Goal: Task Accomplishment & Management: Use online tool/utility

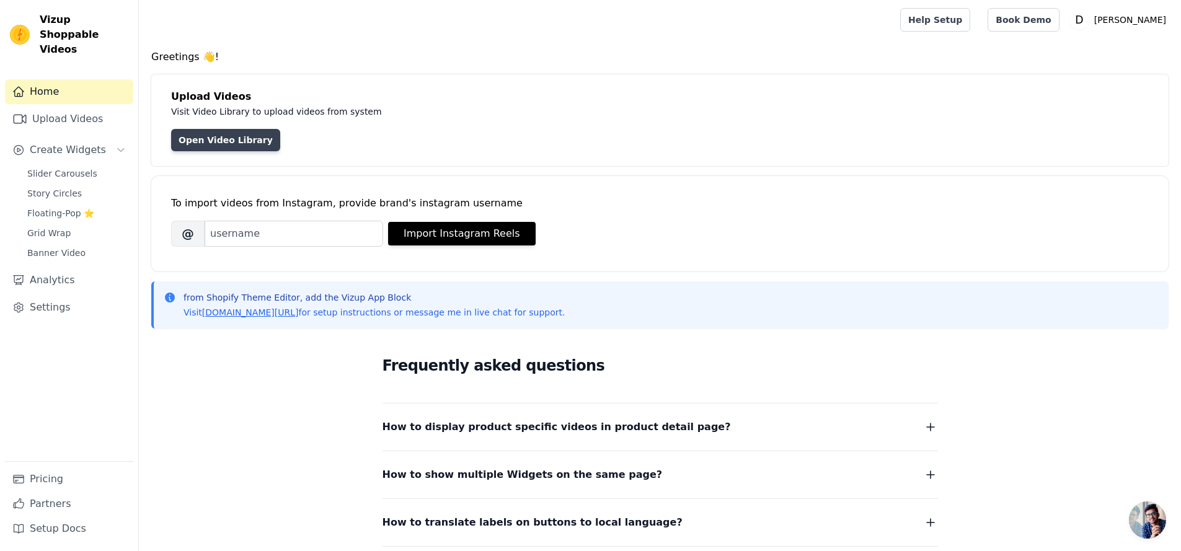
click at [247, 143] on link "Open Video Library" at bounding box center [225, 140] width 109 height 22
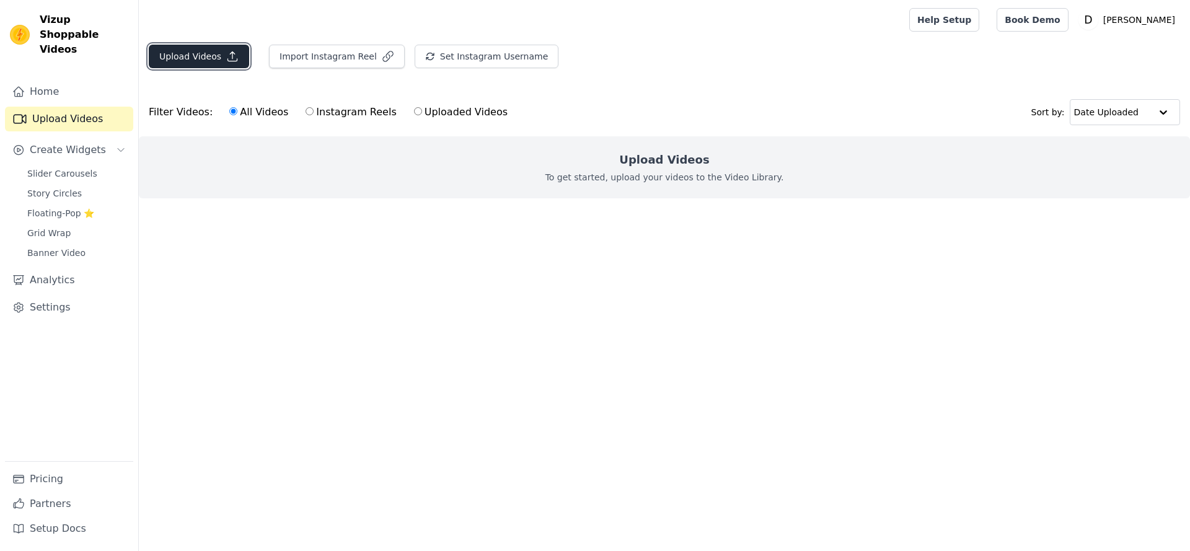
click at [212, 56] on button "Upload Videos" at bounding box center [199, 57] width 100 height 24
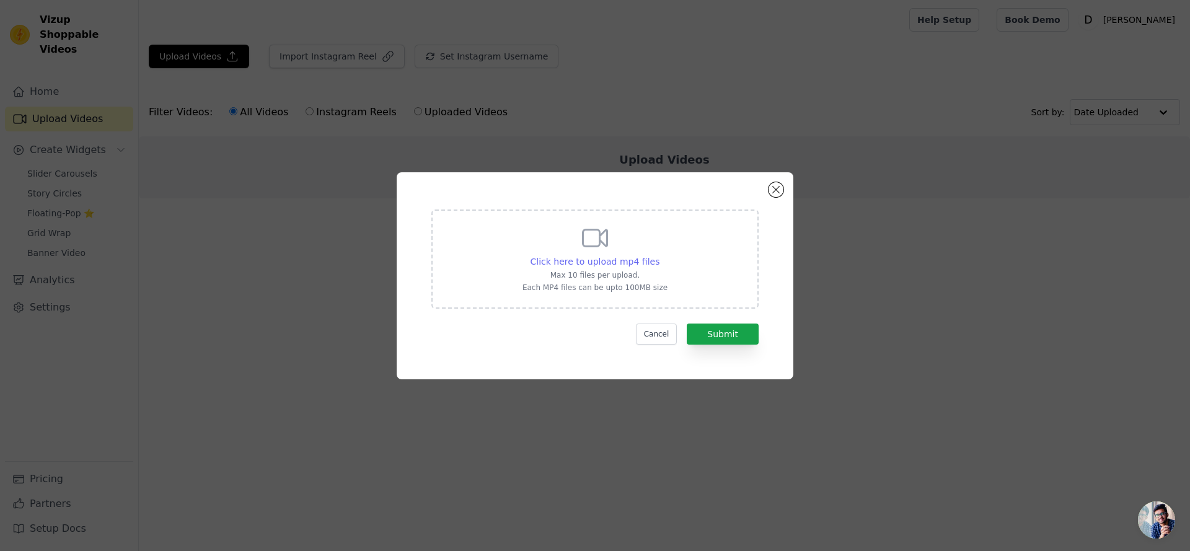
click at [643, 257] on span "Click here to upload mp4 files" at bounding box center [596, 262] width 130 height 10
click at [659, 255] on input "Click here to upload mp4 files Max 10 files per upload. Each MP4 files can be u…" at bounding box center [659, 255] width 1 height 1
click at [609, 259] on span "Click here to upload mp4 files" at bounding box center [596, 262] width 130 height 10
click at [659, 255] on input "Click here to upload mp4 files Max 10 files per upload. Each MP4 files can be u…" at bounding box center [659, 255] width 1 height 1
type input "C:\fakepath\375_1756864356.mp4"
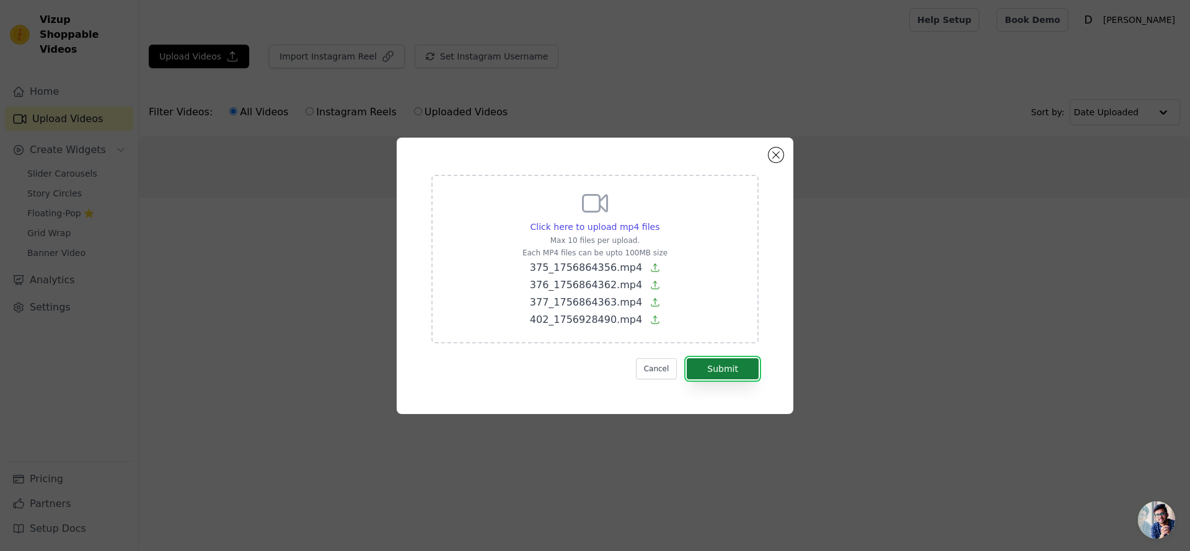
click at [729, 369] on button "Submit" at bounding box center [723, 368] width 72 height 21
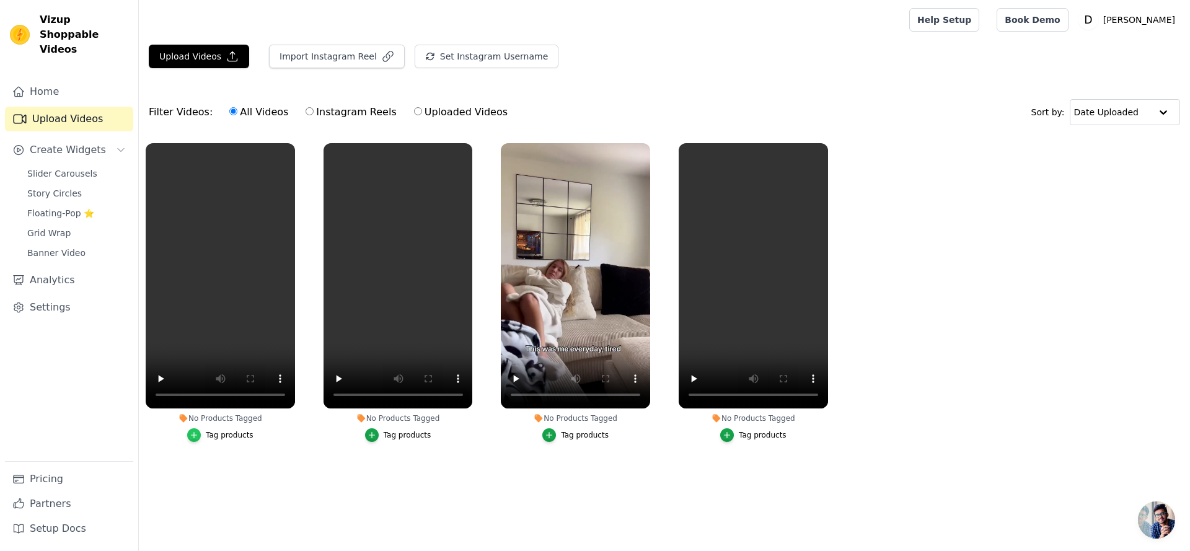
click at [197, 436] on icon "button" at bounding box center [194, 435] width 9 height 9
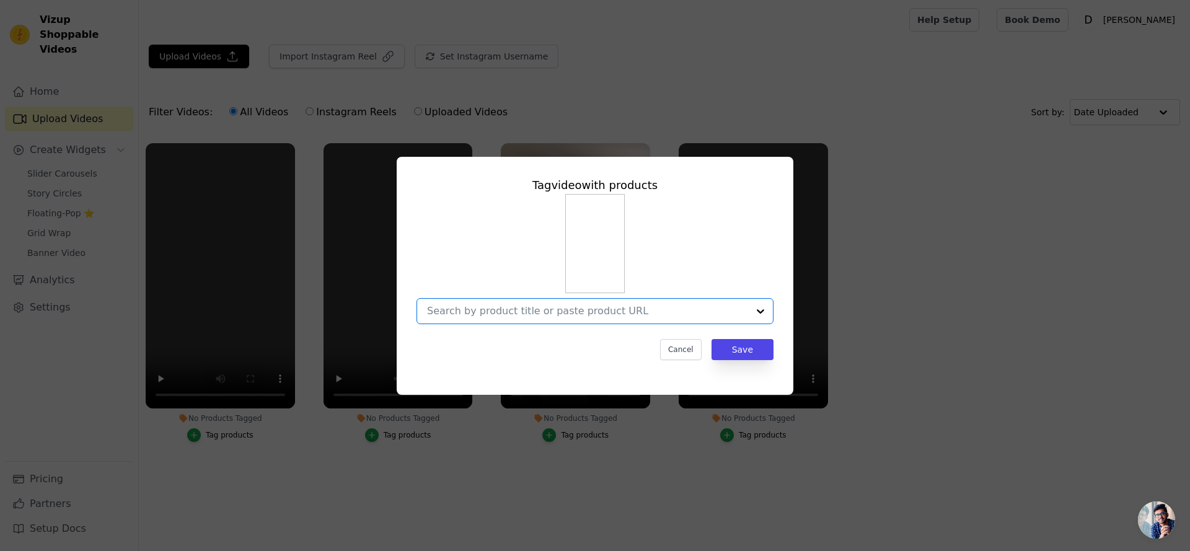
click at [601, 305] on input "No Products Tagged Tag video with products Option undefined, selected. Select i…" at bounding box center [587, 311] width 321 height 12
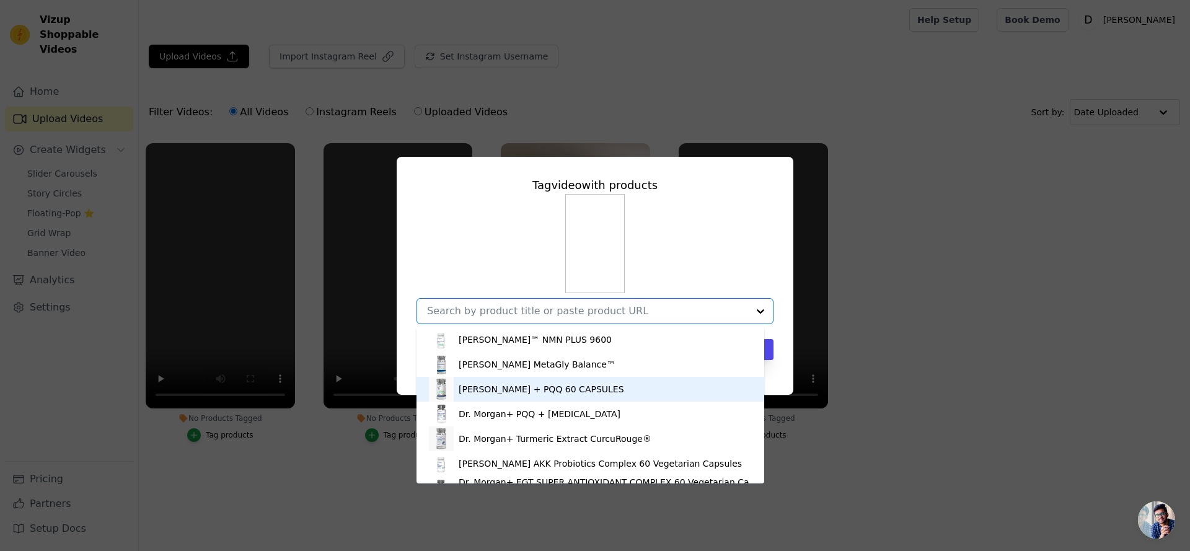
click at [595, 388] on div "Dr. Morgan + PQQ 60 CAPSULES" at bounding box center [590, 389] width 323 height 25
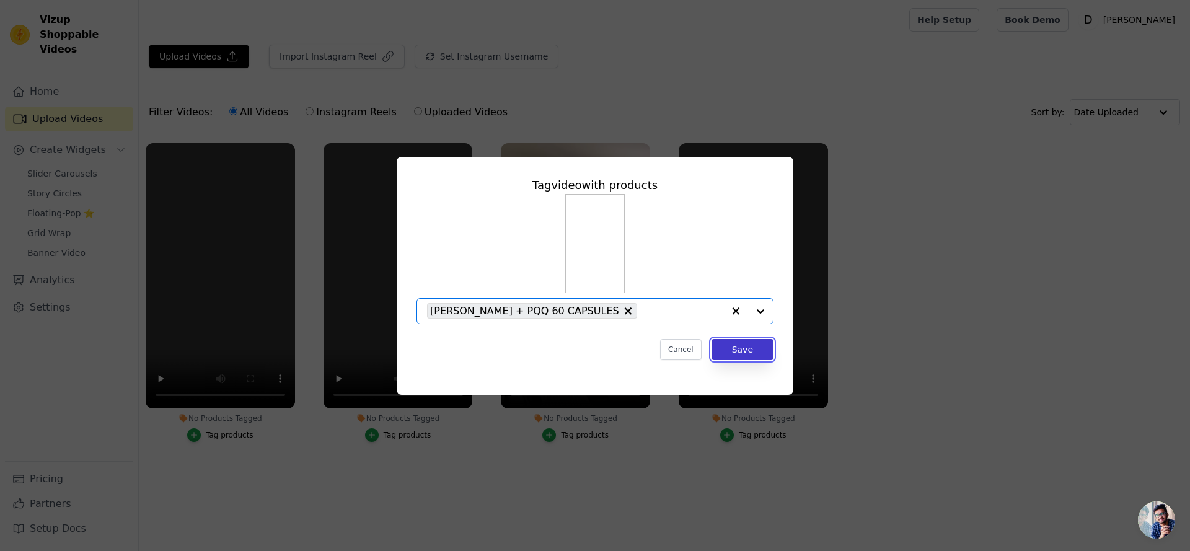
click at [748, 345] on button "Save" at bounding box center [743, 349] width 62 height 21
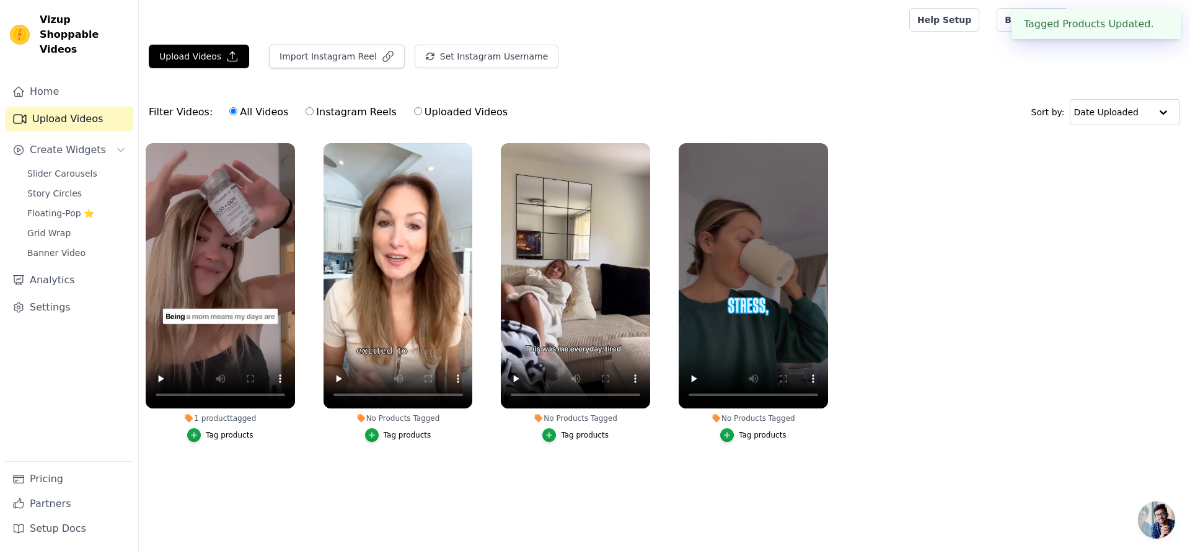
click at [407, 436] on div "Tag products" at bounding box center [408, 435] width 48 height 10
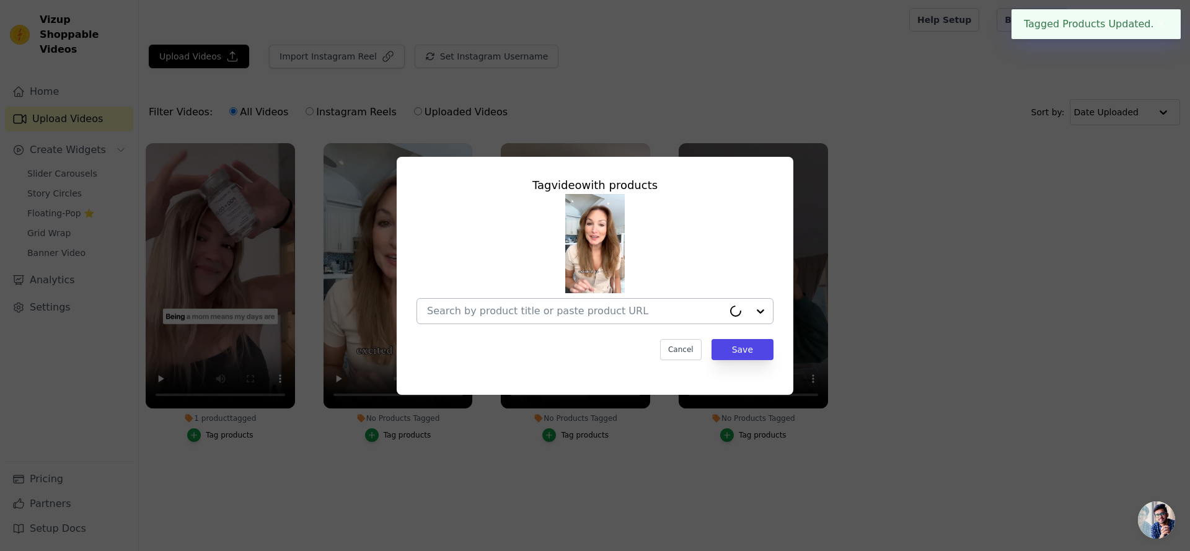
click at [689, 302] on div at bounding box center [575, 311] width 296 height 25
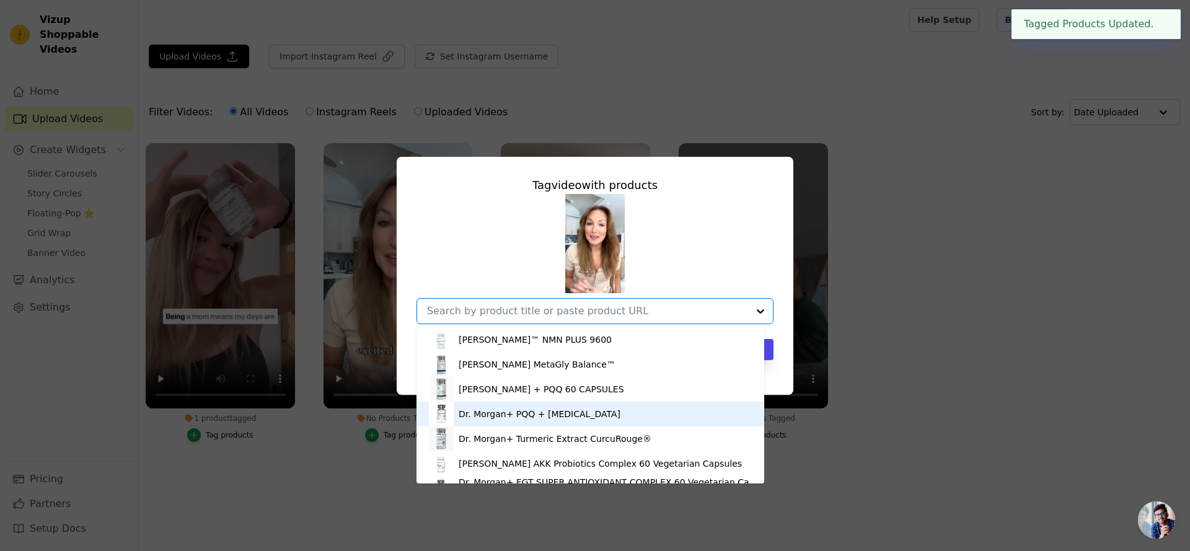
click at [577, 420] on div "Dr. Morgan+ PQQ + CoQ10" at bounding box center [590, 414] width 323 height 25
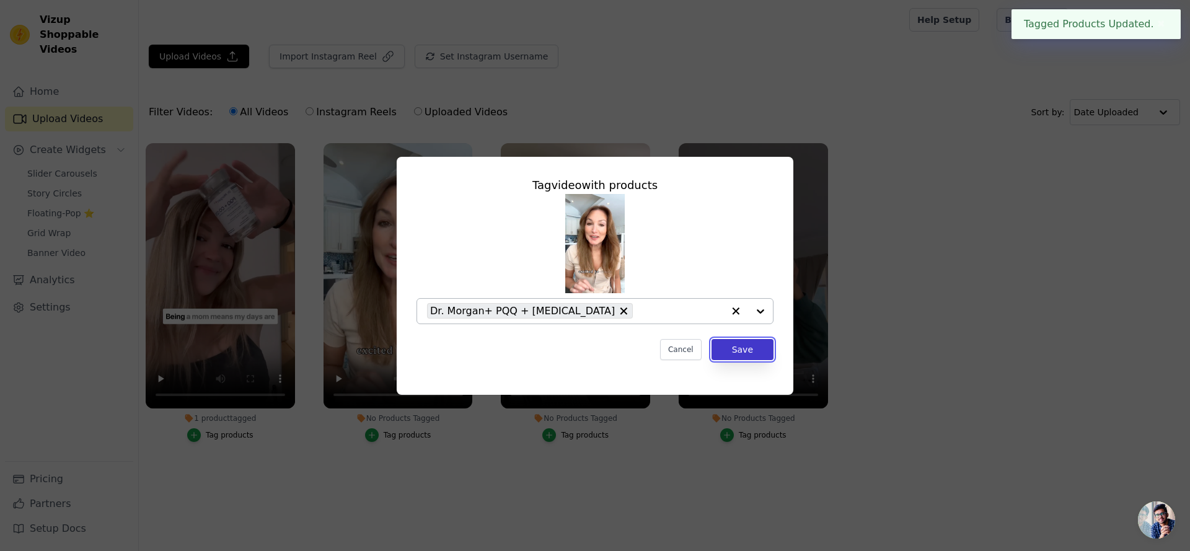
click at [754, 354] on button "Save" at bounding box center [743, 349] width 62 height 21
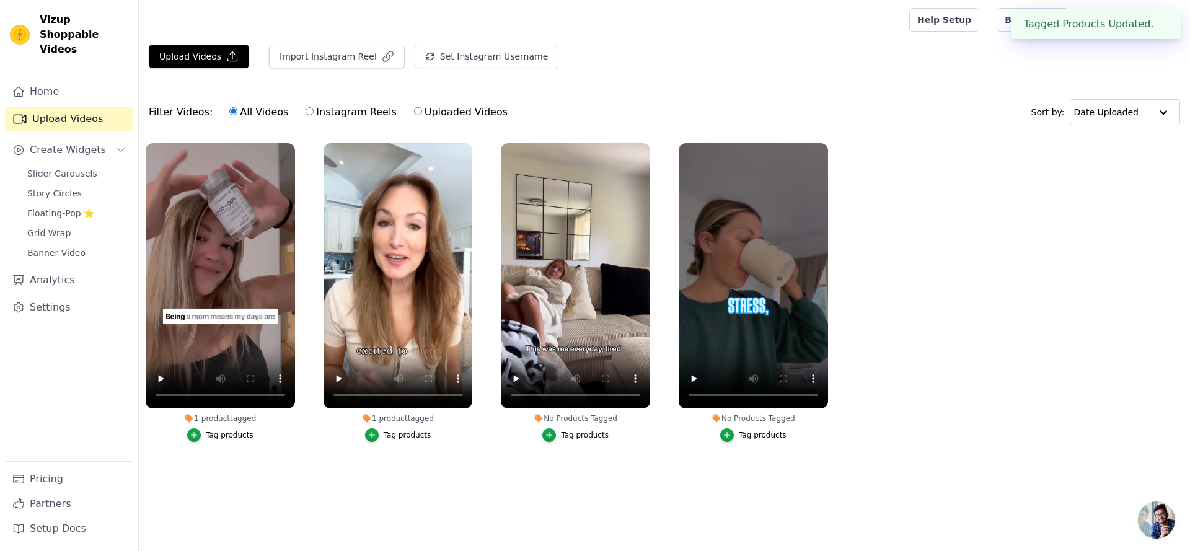
click at [580, 445] on label "No Products Tagged Tag products" at bounding box center [575, 295] width 151 height 305
click at [584, 436] on div "Tag products" at bounding box center [585, 435] width 48 height 10
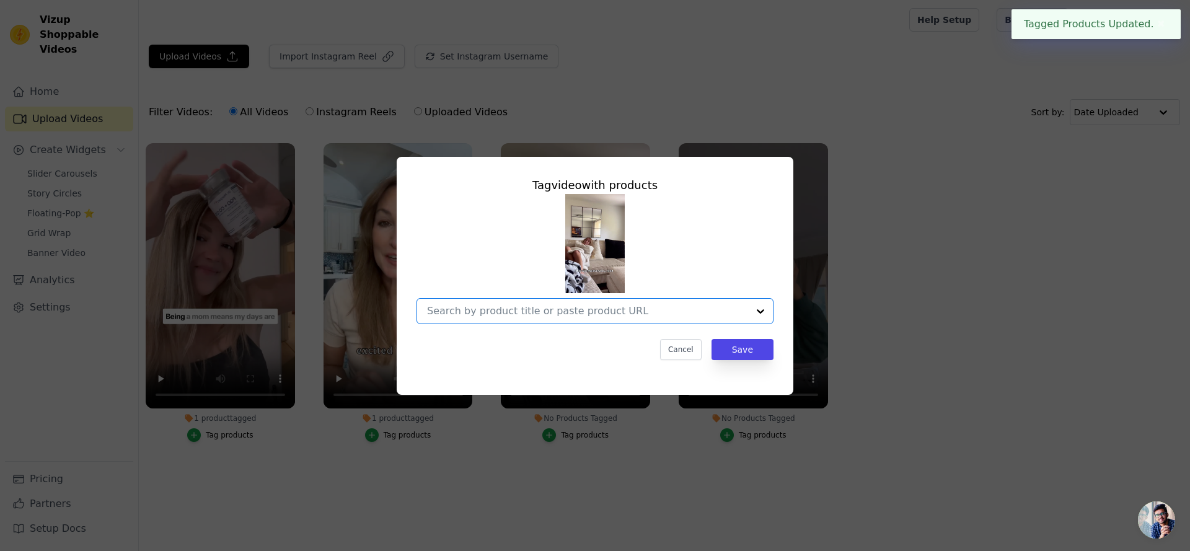
click at [746, 315] on input "No Products Tagged Tag video with products Option undefined, selected. Select i…" at bounding box center [587, 311] width 321 height 12
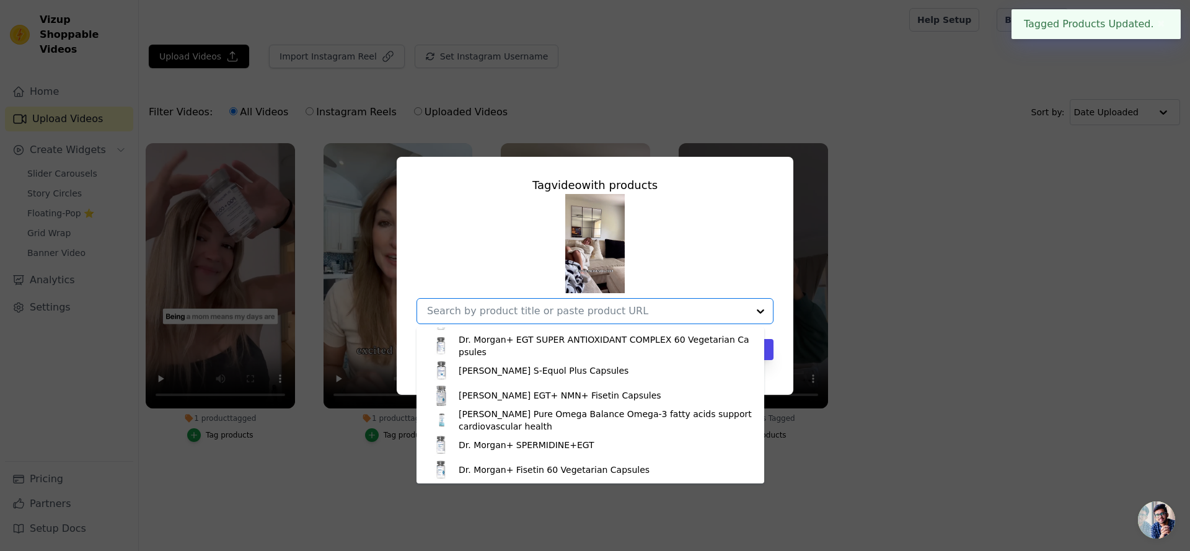
scroll to position [144, 0]
click at [611, 442] on div "Dr. Morgan+ SPERMIDINE+EGT" at bounding box center [590, 443] width 323 height 25
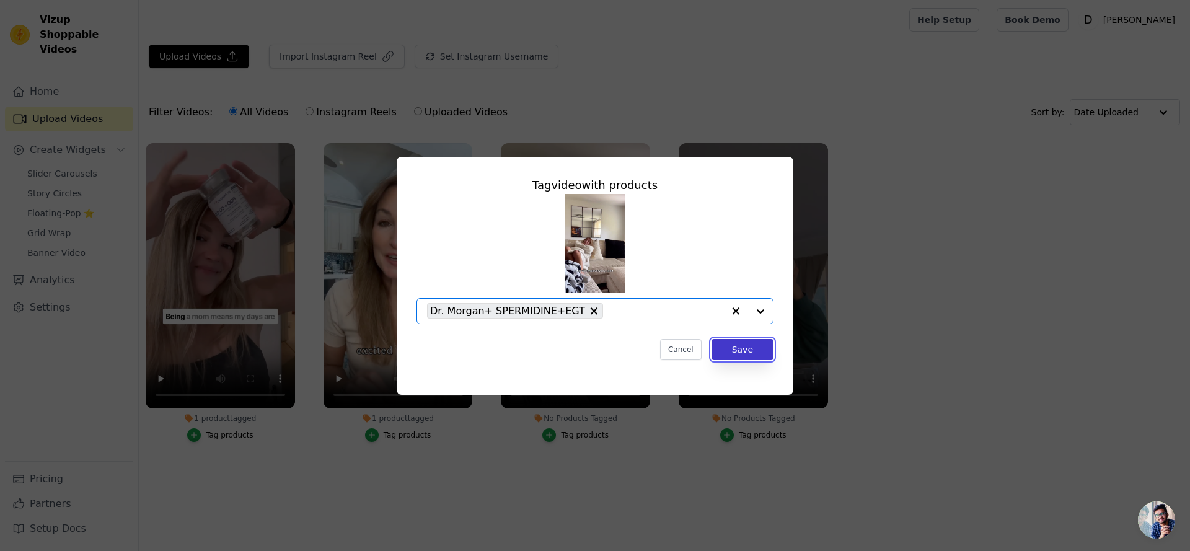
click at [748, 351] on button "Save" at bounding box center [743, 349] width 62 height 21
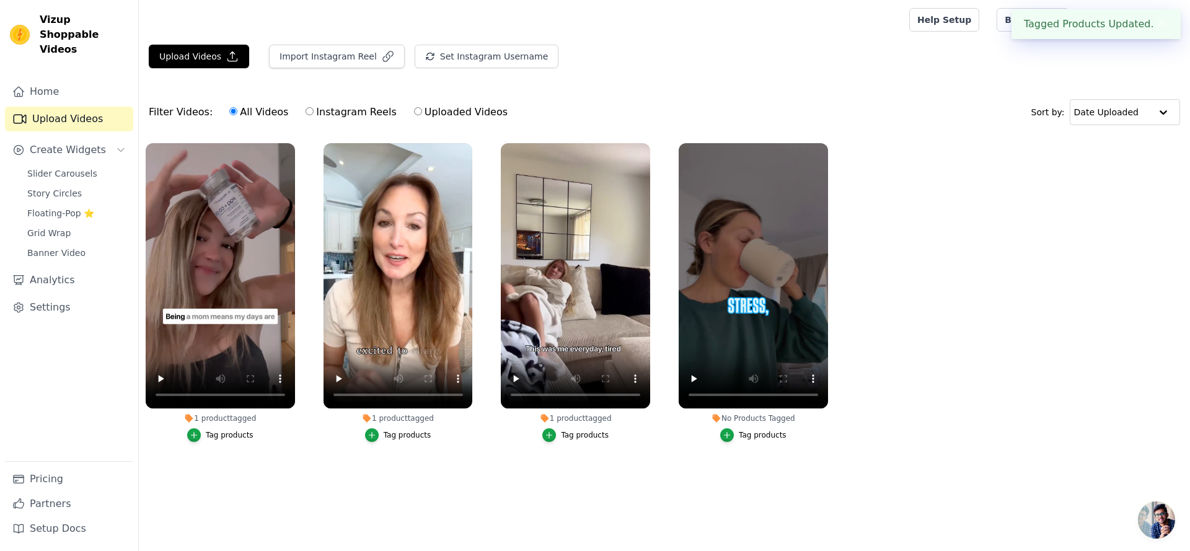
click at [737, 438] on button "Tag products" at bounding box center [753, 435] width 66 height 14
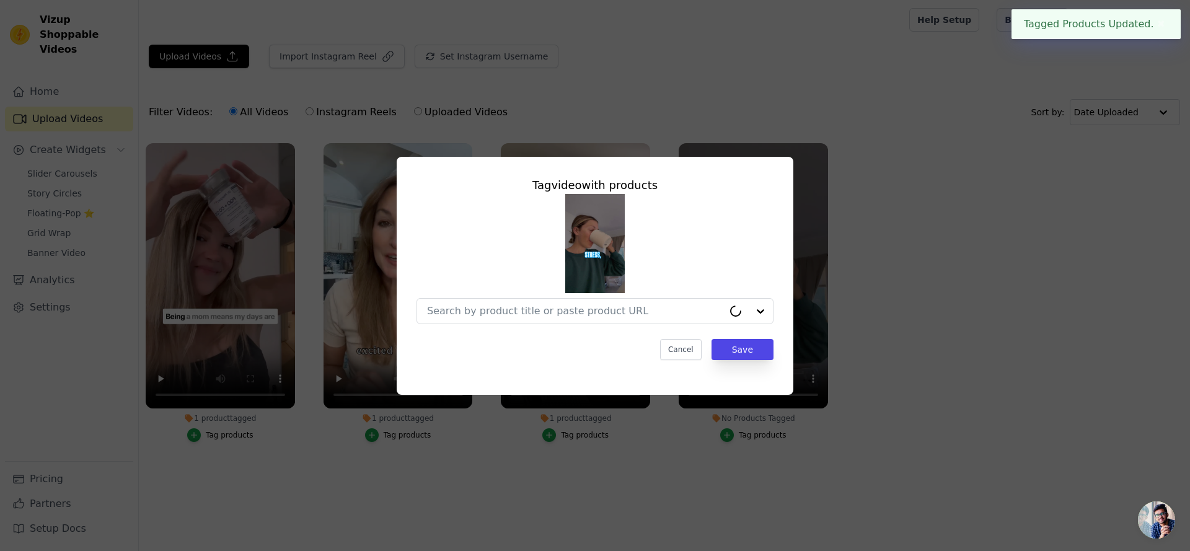
click at [749, 327] on div "Tag video with products Cancel Save" at bounding box center [595, 268] width 377 height 203
click at [750, 320] on div at bounding box center [760, 311] width 25 height 25
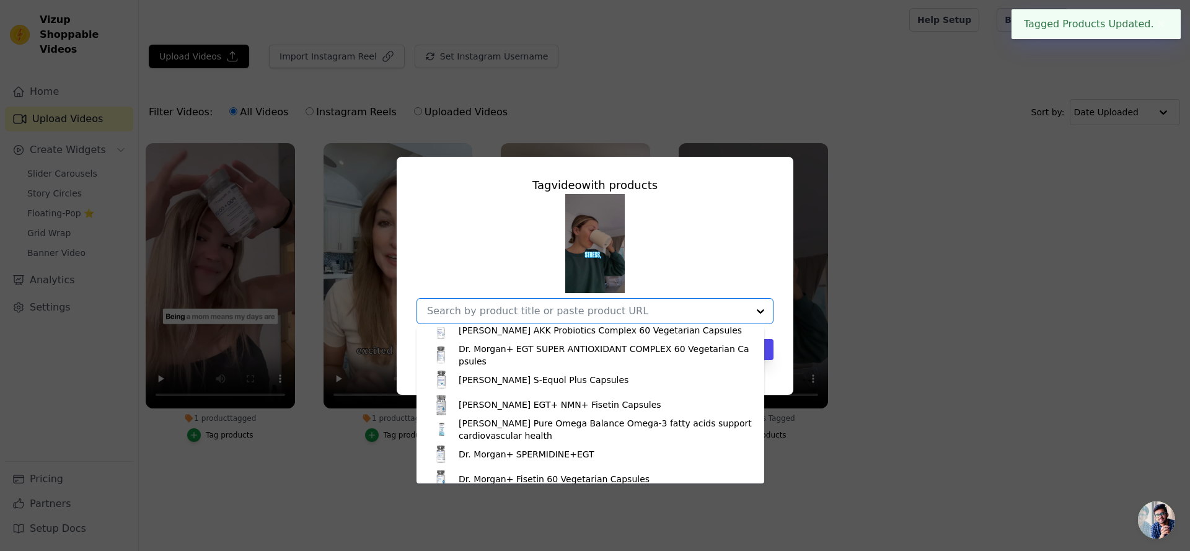
scroll to position [200, 0]
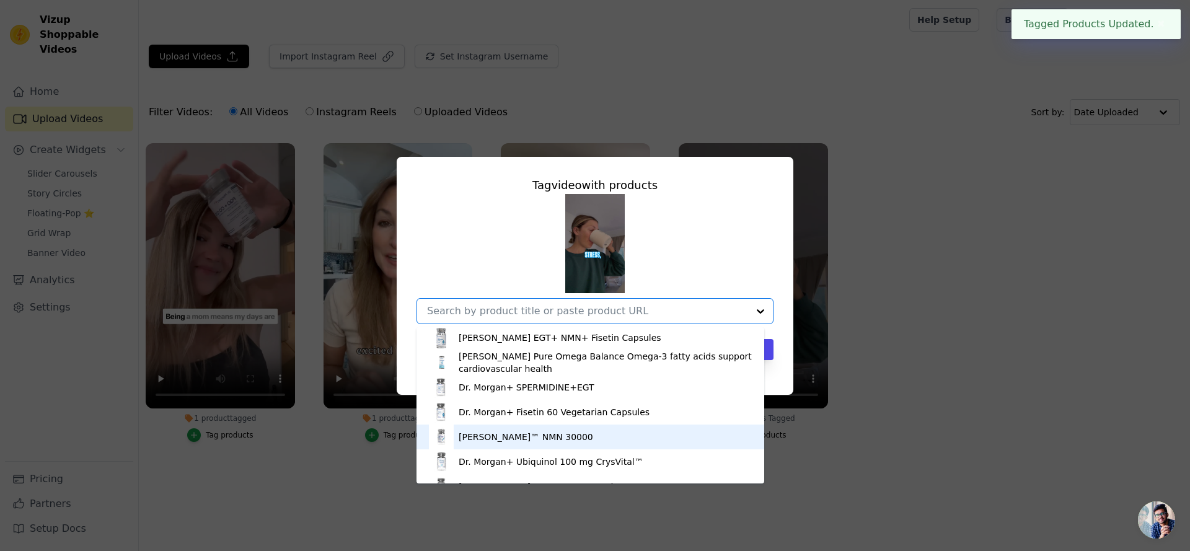
click at [644, 434] on div "Dr. Morgan™ NMN 30000" at bounding box center [590, 437] width 323 height 25
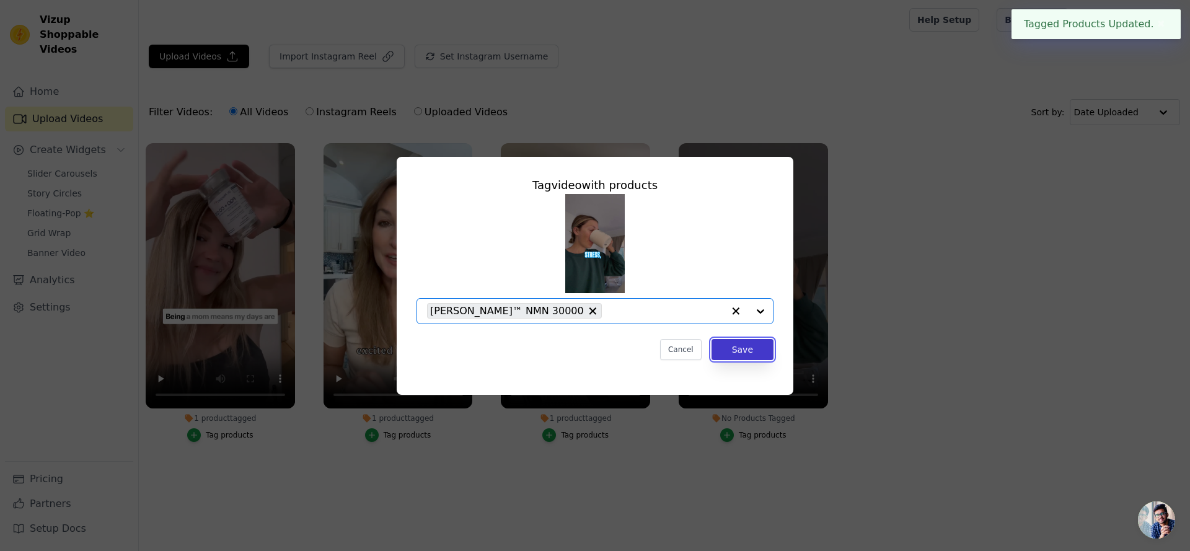
click at [739, 350] on button "Save" at bounding box center [743, 349] width 62 height 21
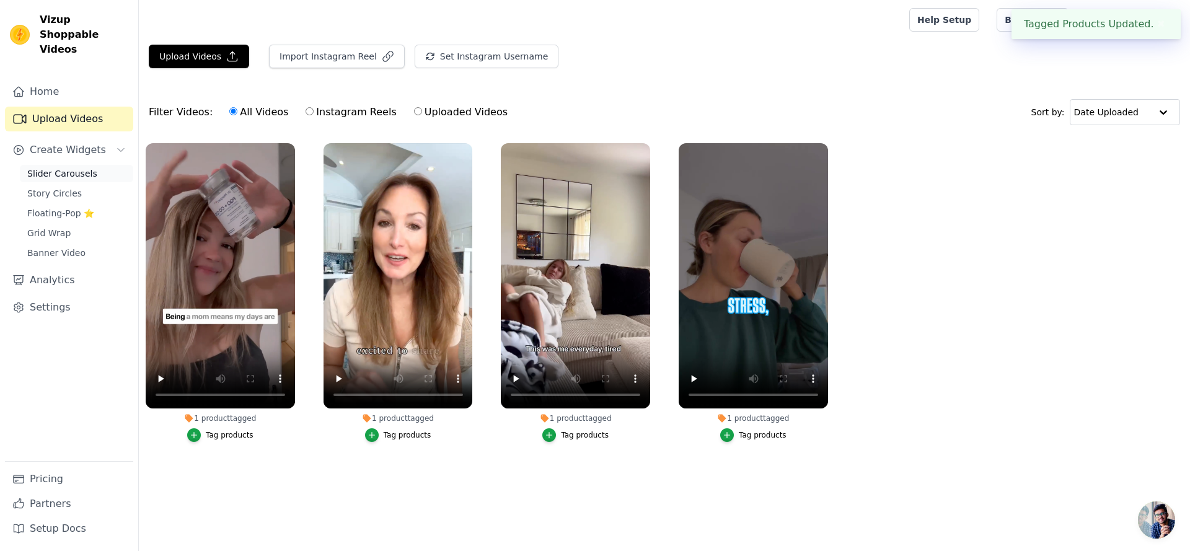
click at [89, 167] on span "Slider Carousels" at bounding box center [62, 173] width 70 height 12
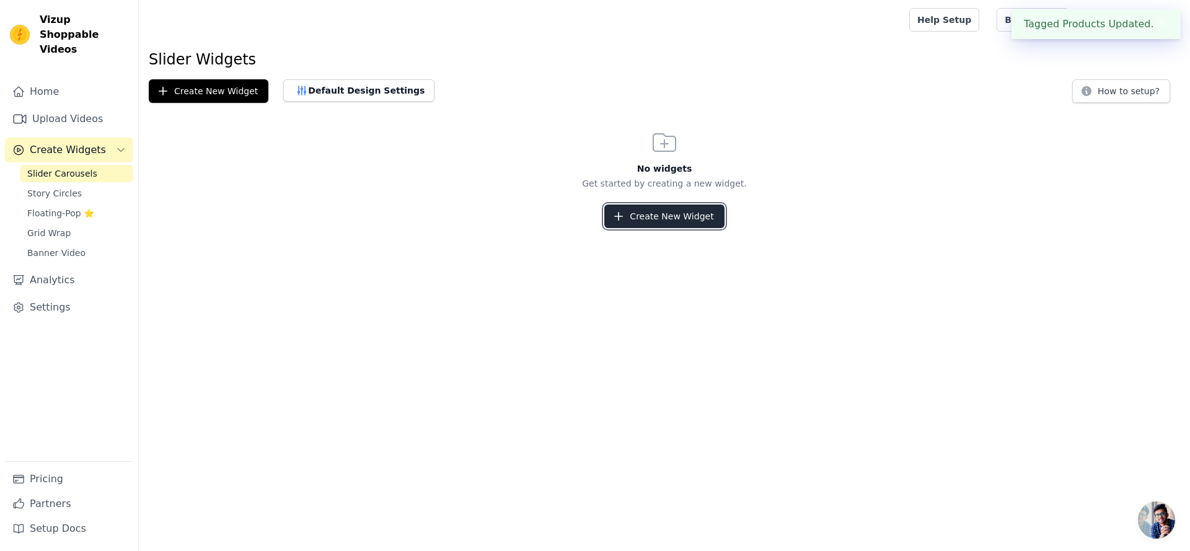
click at [684, 223] on button "Create New Widget" at bounding box center [664, 217] width 120 height 24
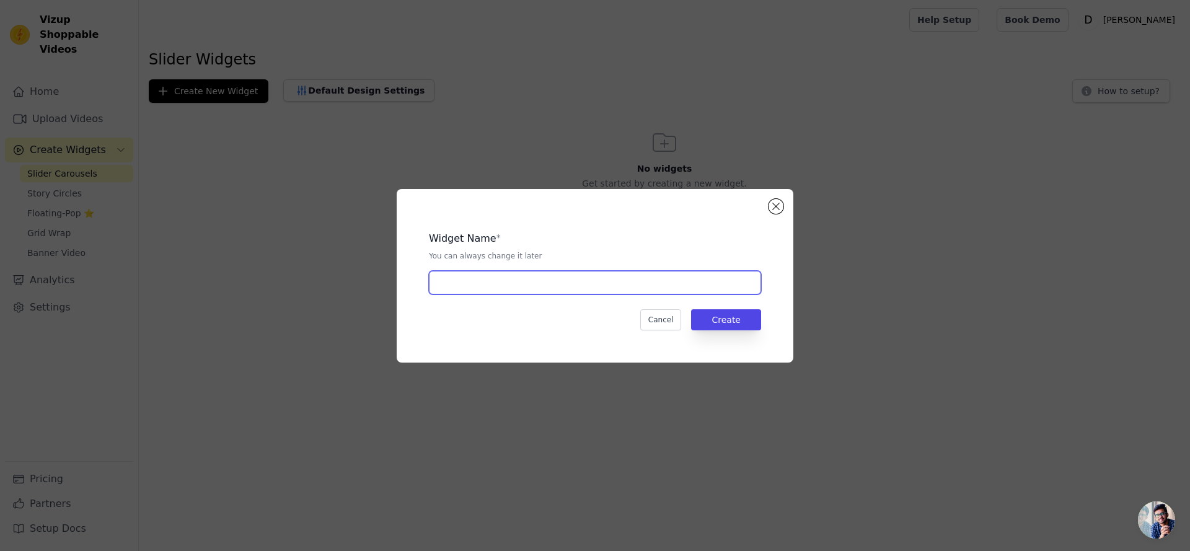
click at [641, 290] on input "text" at bounding box center [595, 283] width 332 height 24
type input "0904-Carousels"
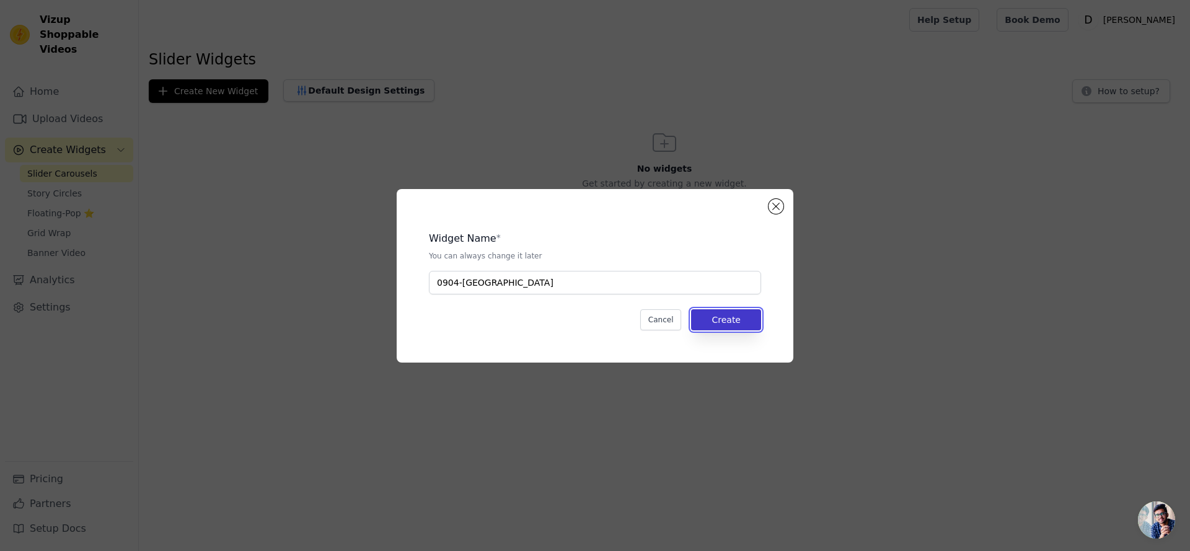
click at [734, 327] on button "Create" at bounding box center [726, 319] width 70 height 21
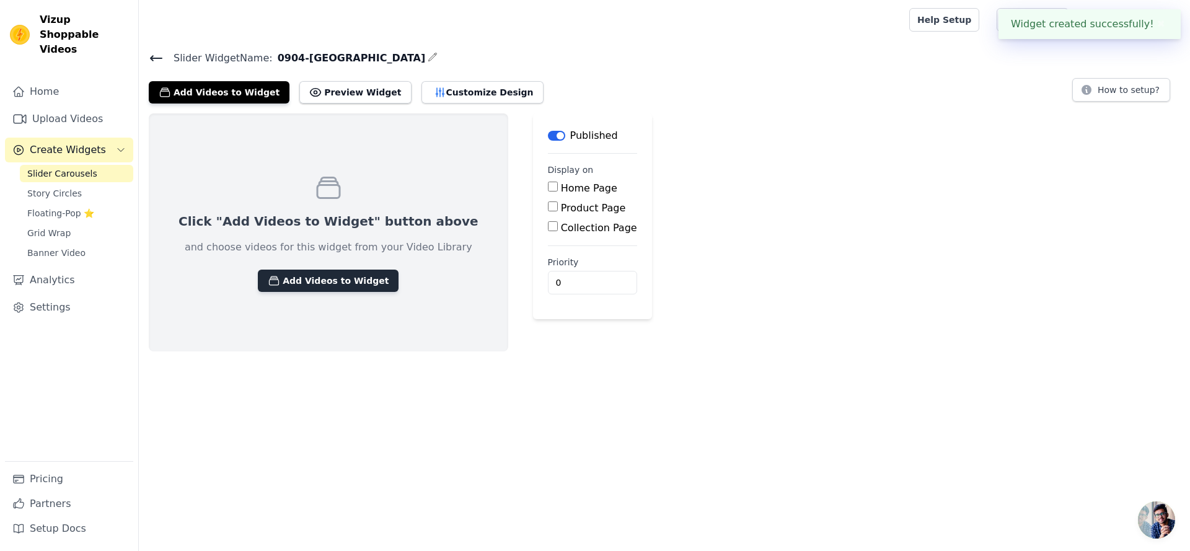
click at [340, 283] on button "Add Videos to Widget" at bounding box center [328, 281] width 141 height 22
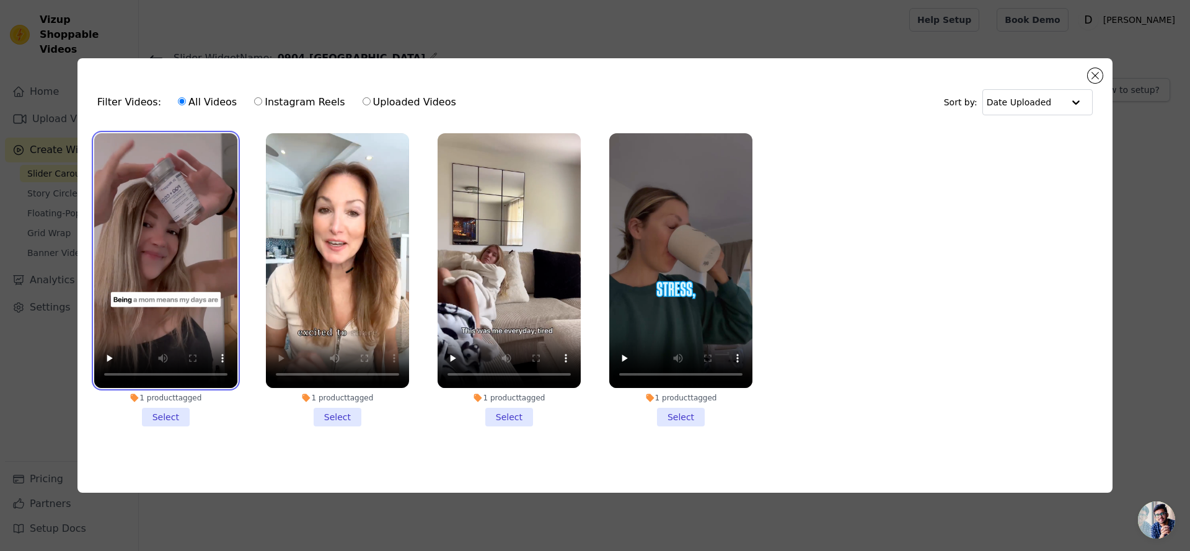
click at [217, 331] on video at bounding box center [165, 260] width 143 height 255
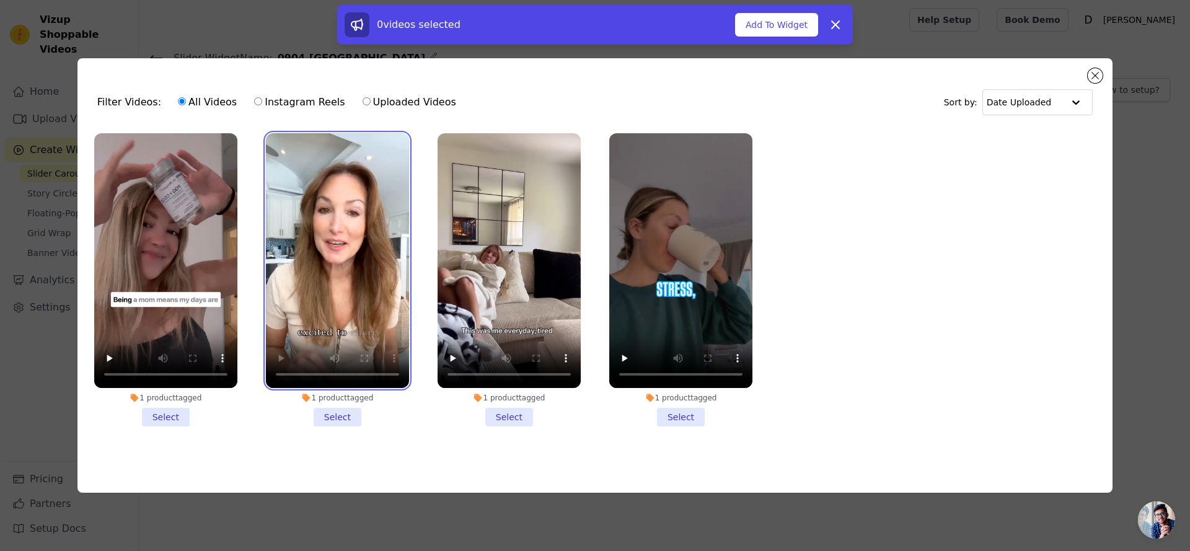
click at [385, 234] on video at bounding box center [337, 260] width 143 height 255
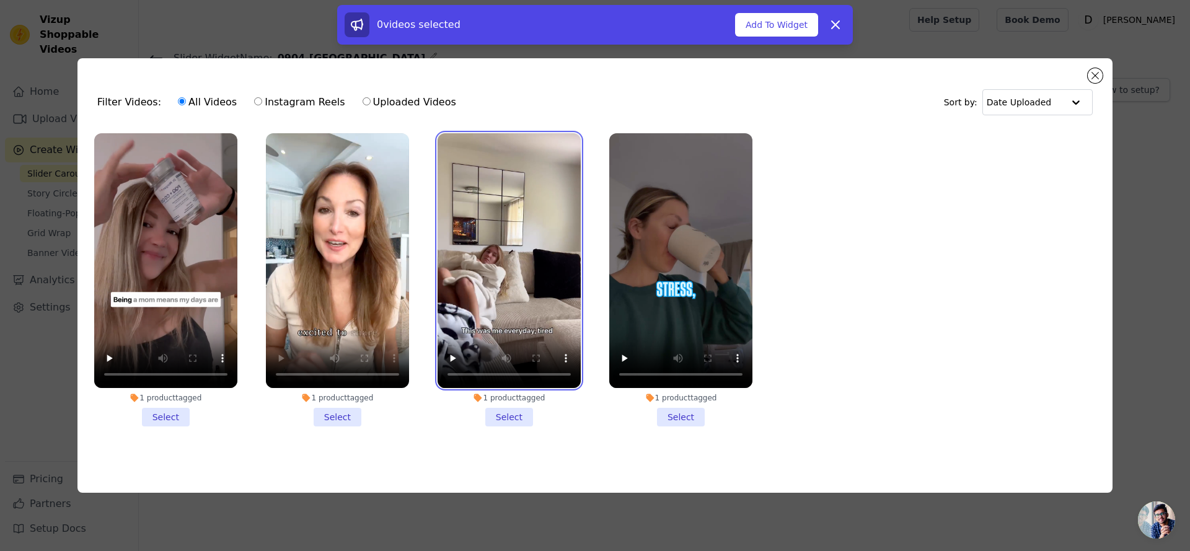
click at [503, 242] on video at bounding box center [509, 260] width 143 height 255
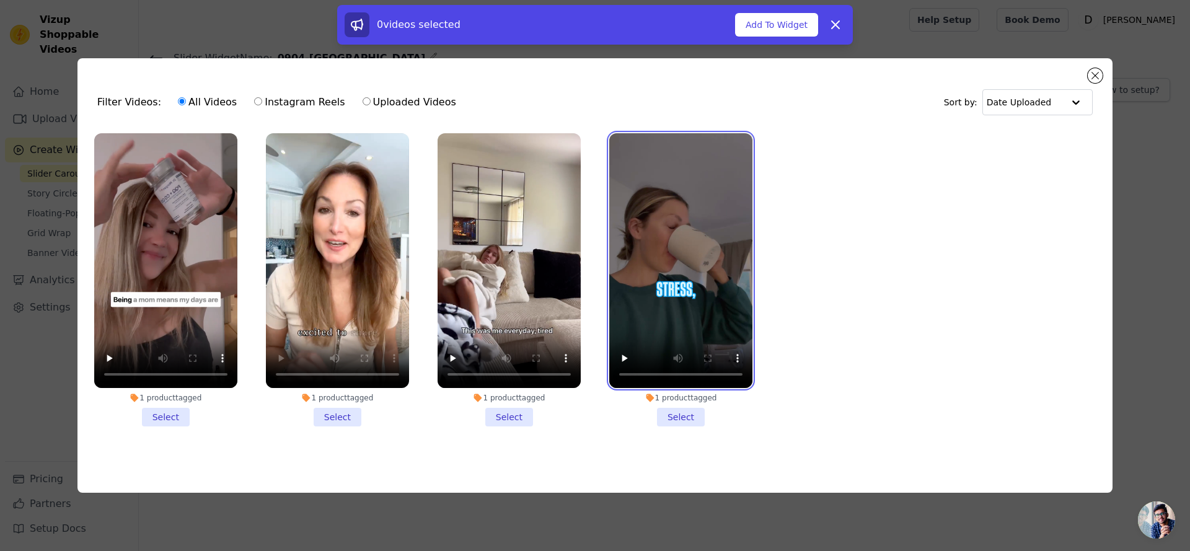
click at [692, 247] on video at bounding box center [680, 260] width 143 height 255
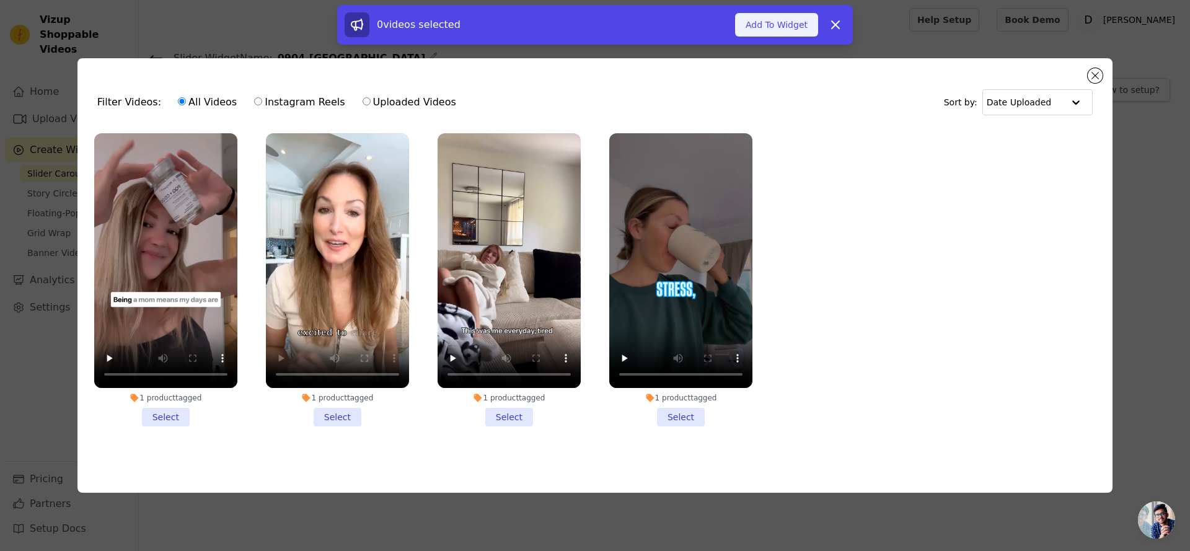
click at [797, 29] on button "Add To Widget" at bounding box center [776, 25] width 83 height 24
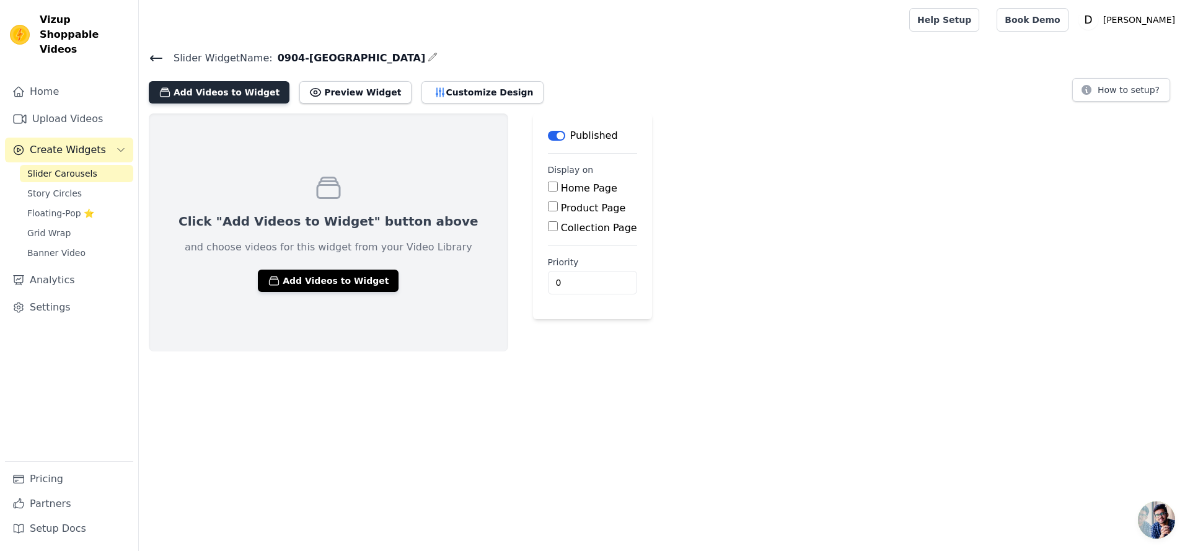
click at [223, 95] on button "Add Videos to Widget" at bounding box center [219, 92] width 141 height 22
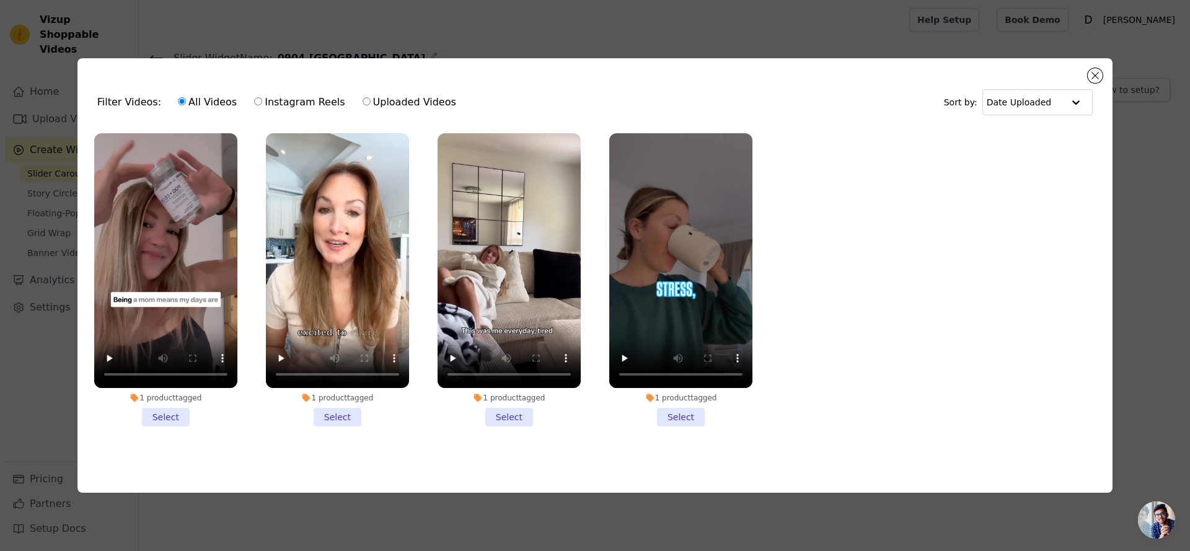
click at [172, 412] on li "1 product tagged Select" at bounding box center [165, 279] width 143 height 293
click at [0, 0] on input "1 product tagged Select" at bounding box center [0, 0] width 0 height 0
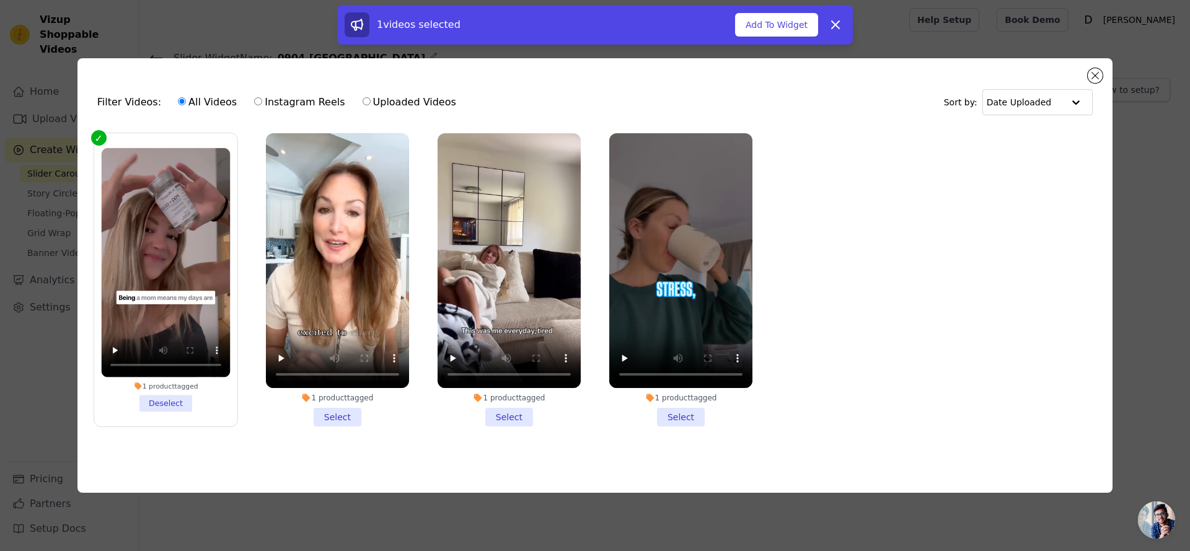
click at [355, 419] on li "1 product tagged Select" at bounding box center [337, 279] width 143 height 293
click at [0, 0] on input "1 product tagged Select" at bounding box center [0, 0] width 0 height 0
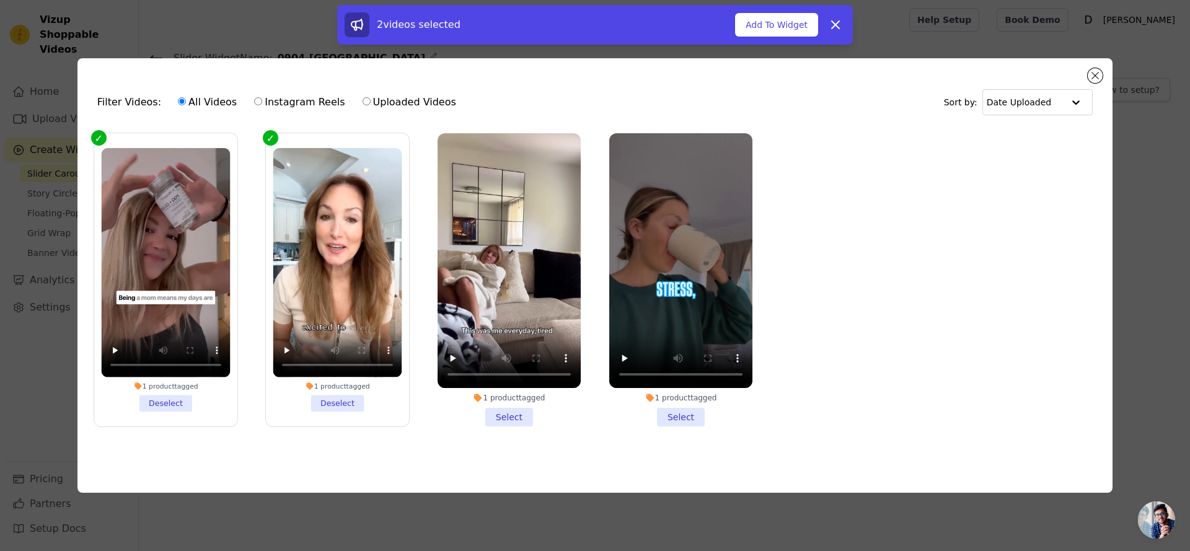
click at [484, 420] on li "1 product tagged Select" at bounding box center [509, 279] width 143 height 293
click at [0, 0] on input "1 product tagged Select" at bounding box center [0, 0] width 0 height 0
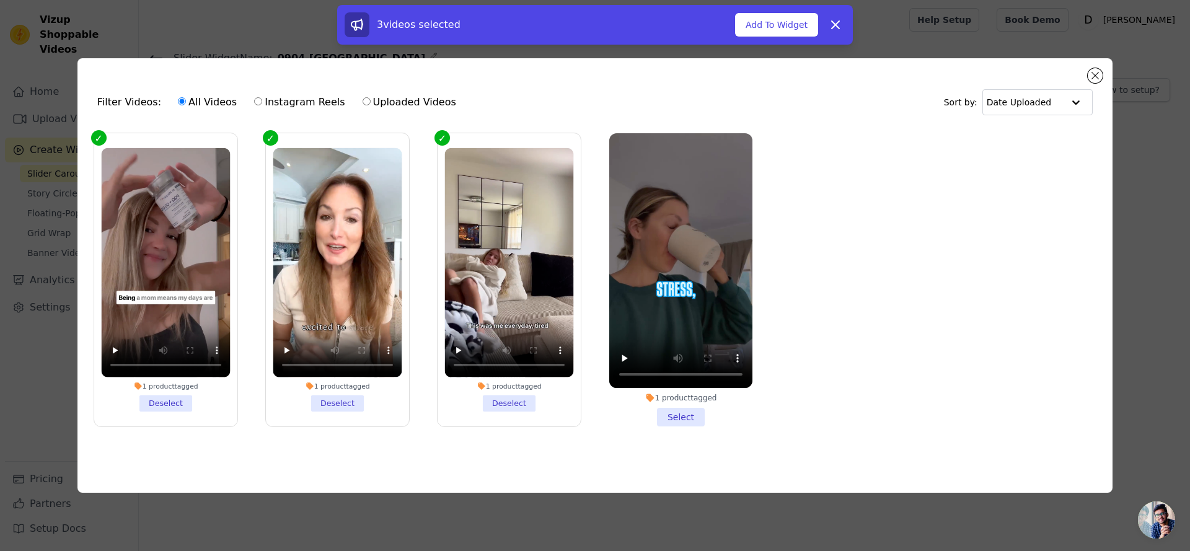
click at [676, 414] on li "1 product tagged Select" at bounding box center [680, 279] width 143 height 293
click at [0, 0] on input "1 product tagged Select" at bounding box center [0, 0] width 0 height 0
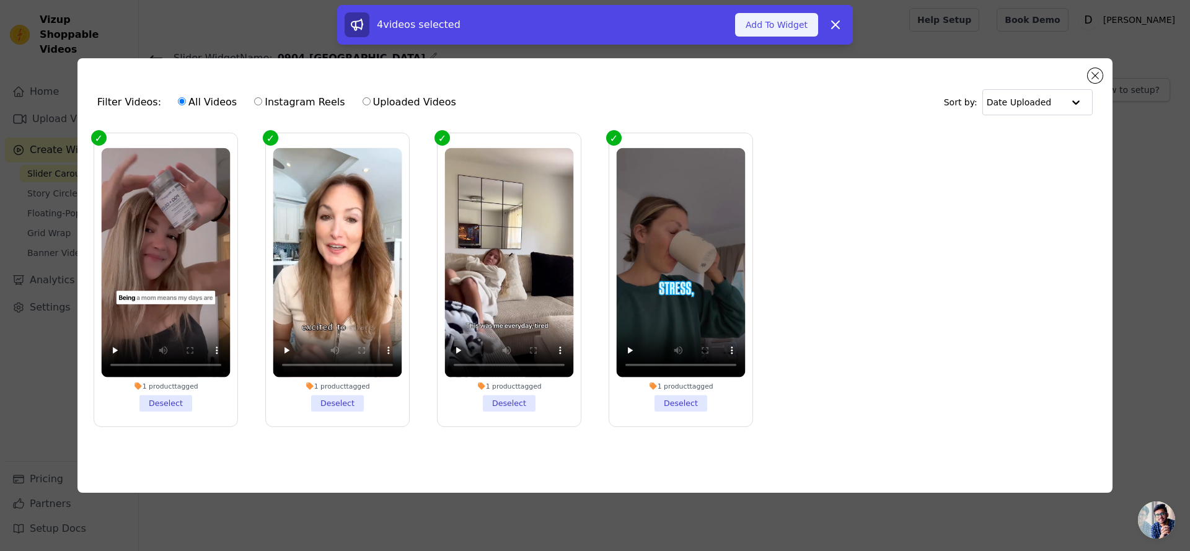
click at [794, 24] on button "Add To Widget" at bounding box center [776, 25] width 83 height 24
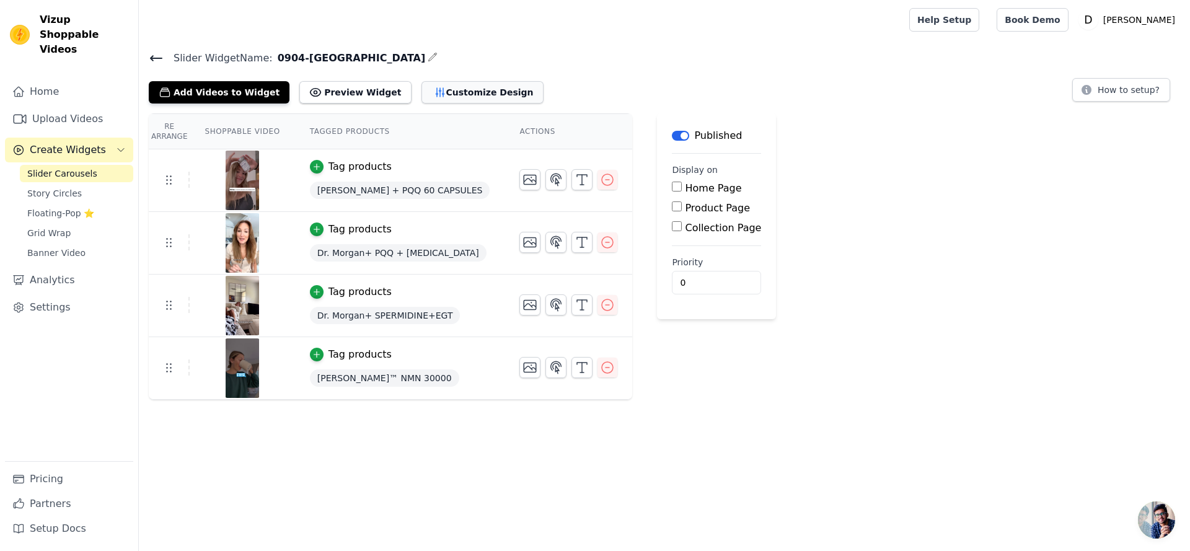
click at [436, 98] on button "Customize Design" at bounding box center [483, 92] width 122 height 22
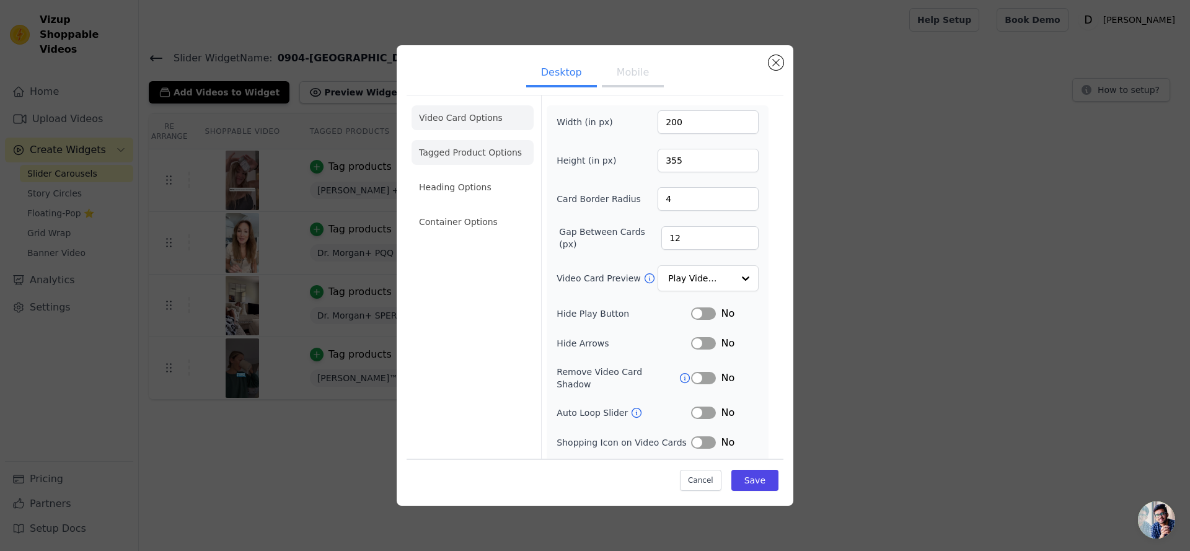
click at [477, 154] on li "Tagged Product Options" at bounding box center [473, 152] width 122 height 25
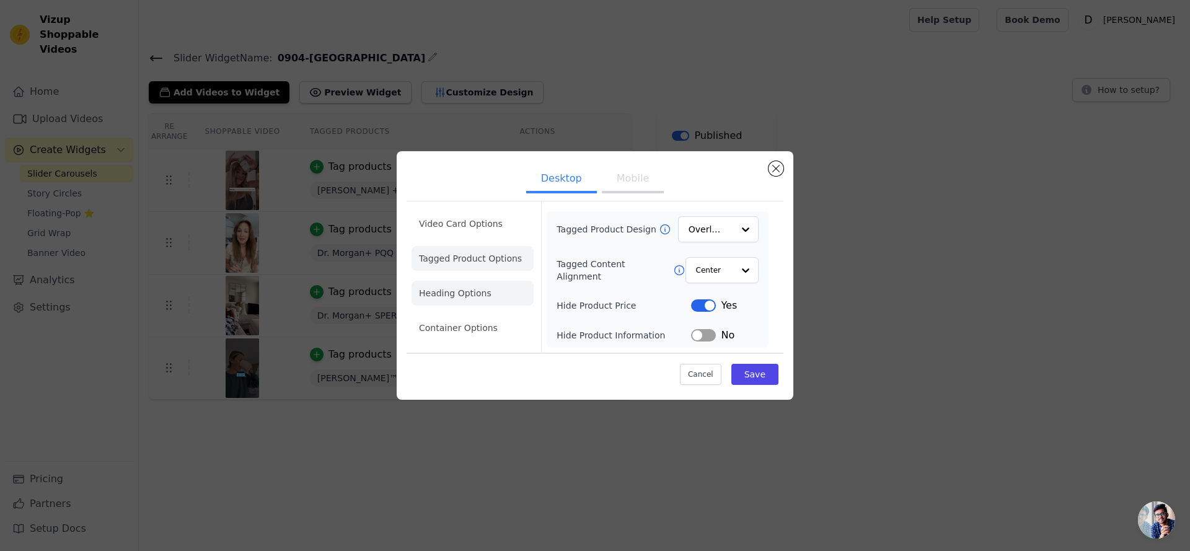
click at [484, 297] on li "Heading Options" at bounding box center [473, 293] width 122 height 25
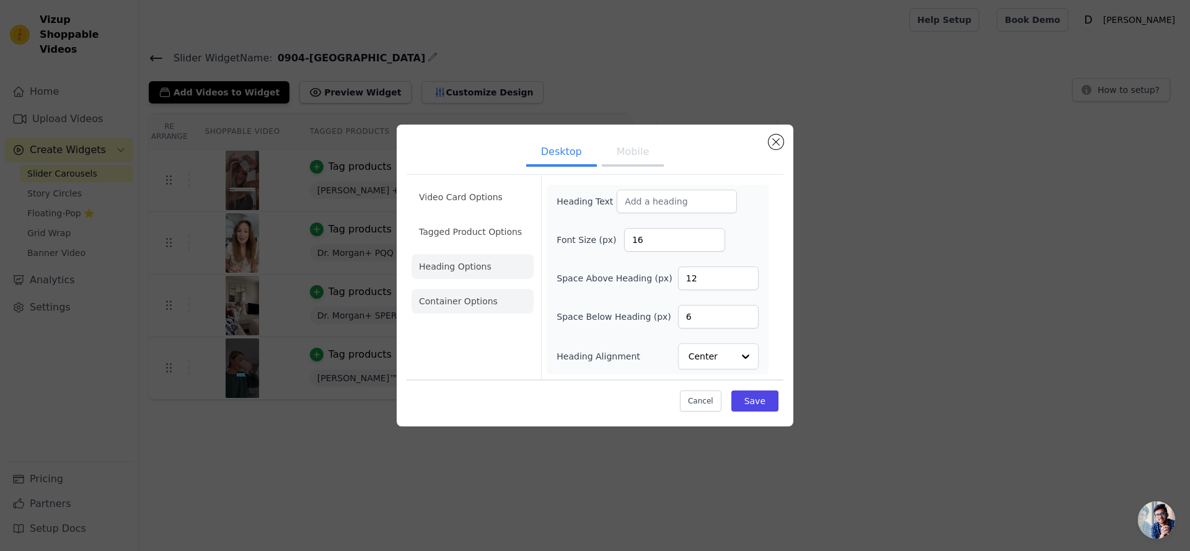
click at [488, 311] on li "Container Options" at bounding box center [473, 301] width 122 height 25
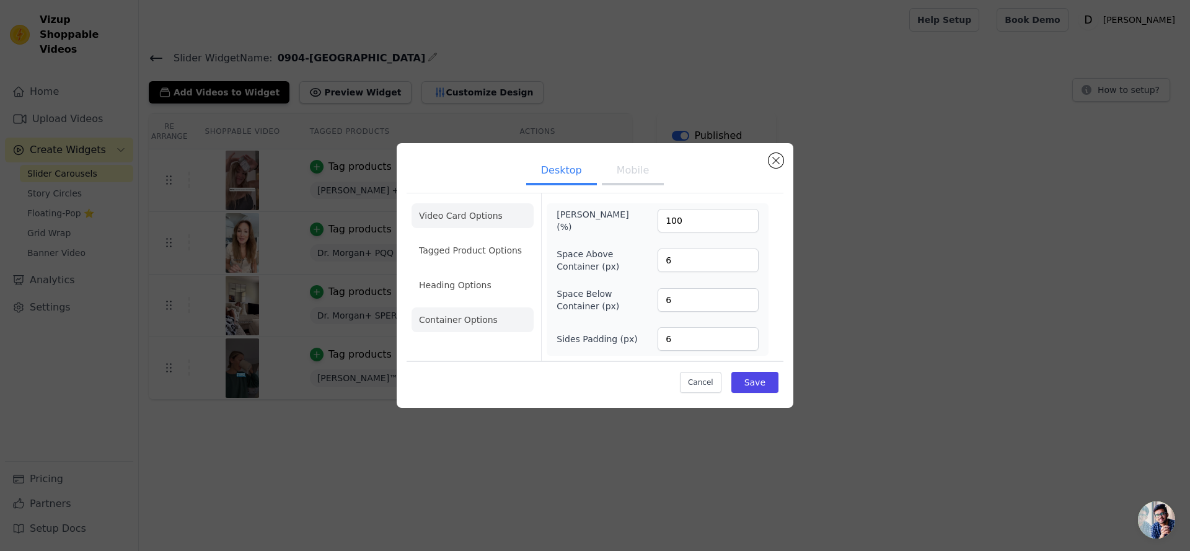
click at [503, 215] on li "Video Card Options" at bounding box center [473, 215] width 122 height 25
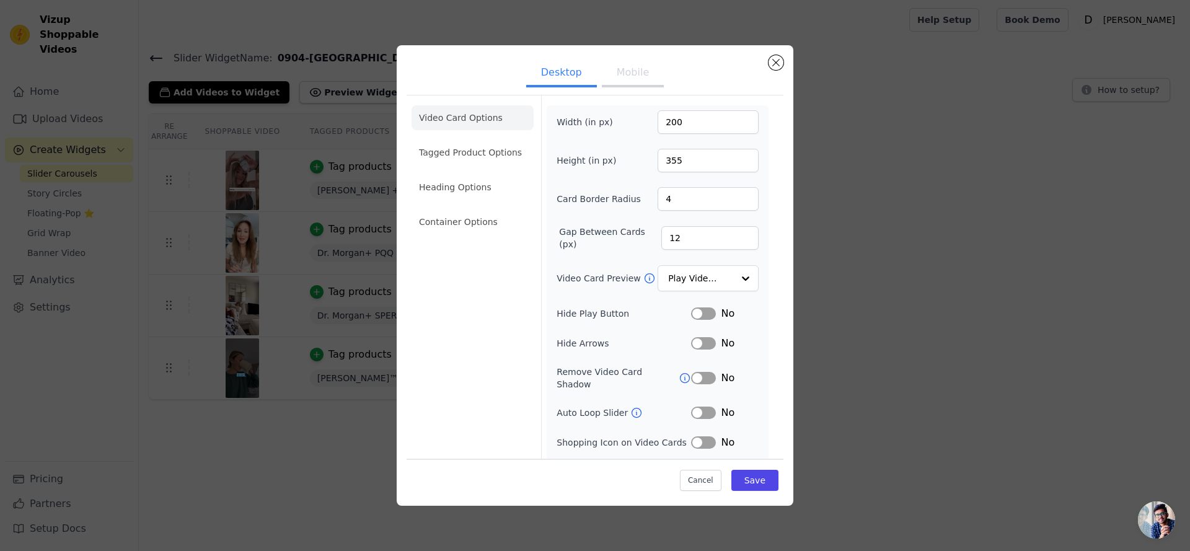
click at [634, 71] on button "Mobile" at bounding box center [633, 73] width 62 height 27
click at [564, 72] on button "Desktop" at bounding box center [561, 73] width 71 height 27
click at [774, 65] on button "Close modal" at bounding box center [776, 62] width 15 height 15
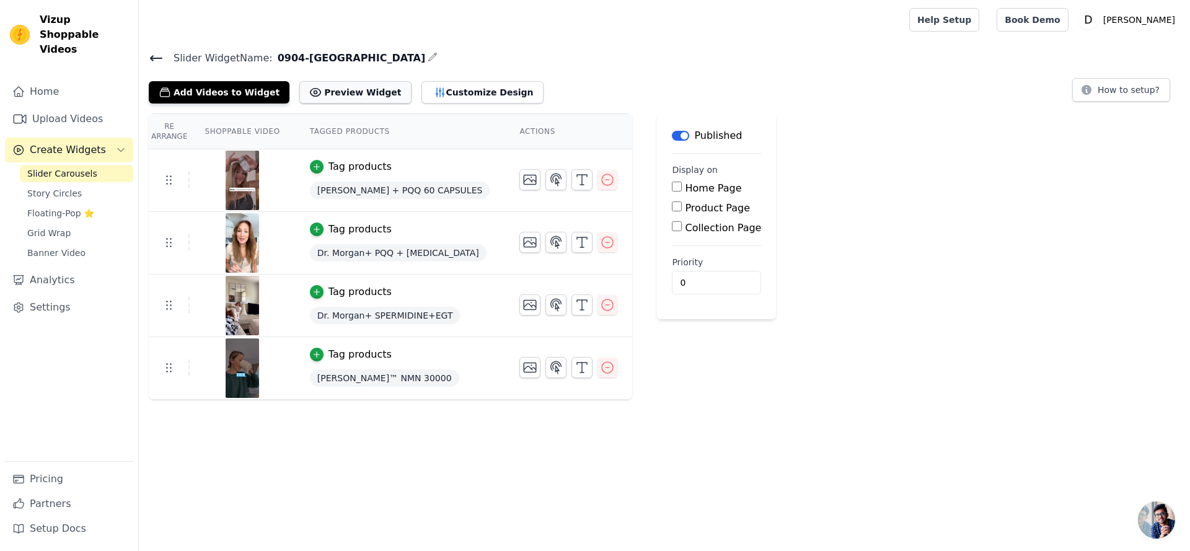
click at [335, 95] on button "Preview Widget" at bounding box center [355, 92] width 112 height 22
click at [1117, 91] on button "How to setup?" at bounding box center [1122, 90] width 98 height 24
click at [686, 190] on label "Home Page" at bounding box center [714, 188] width 56 height 12
click at [672, 190] on input "Home Page" at bounding box center [677, 187] width 10 height 10
checkbox input "true"
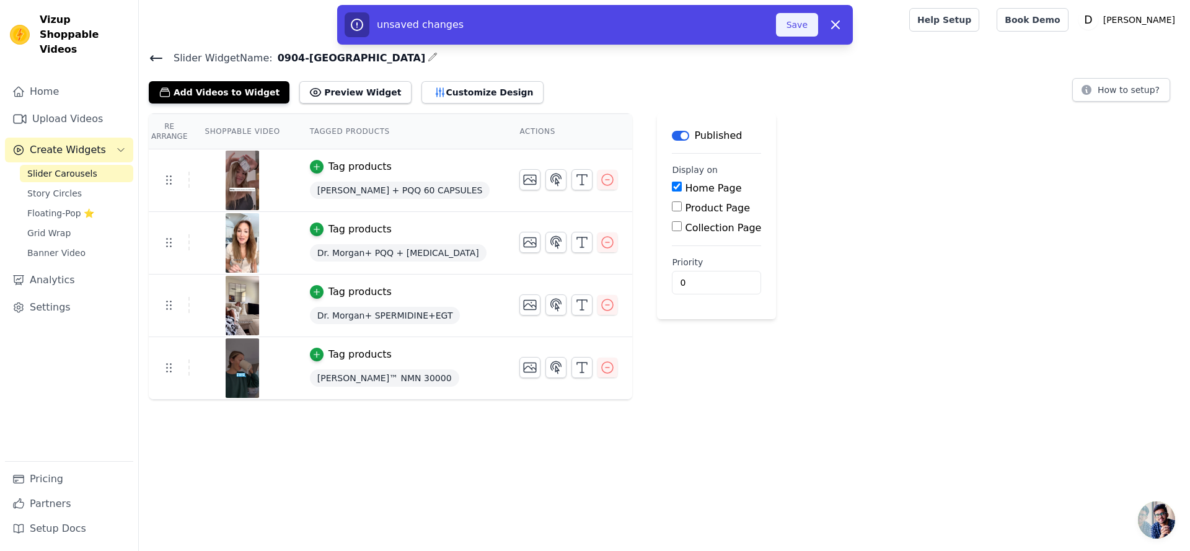
click at [807, 25] on button "Save" at bounding box center [797, 25] width 42 height 24
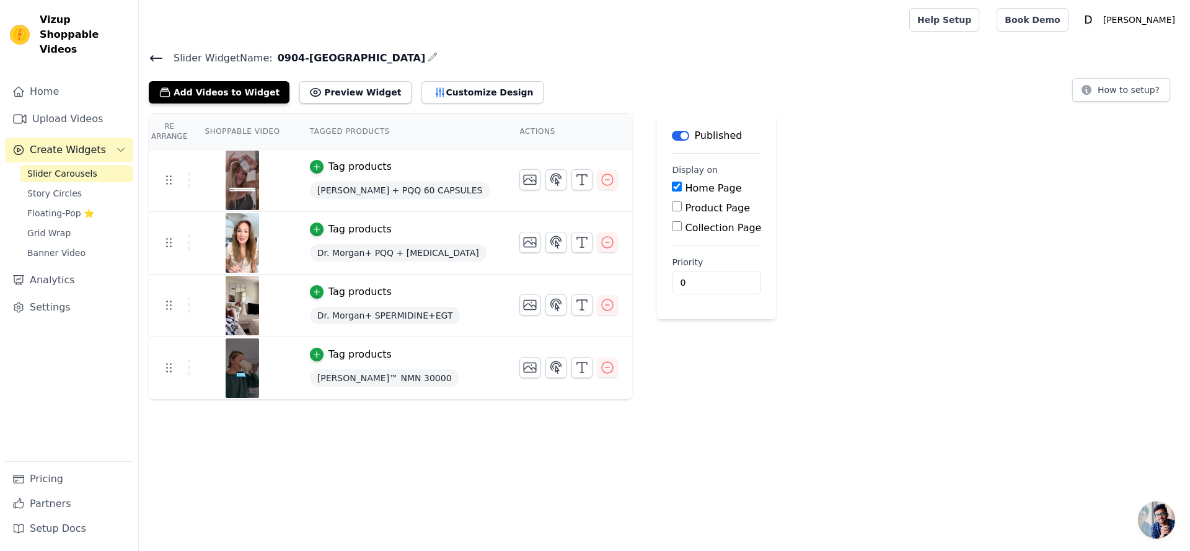
click at [399, 192] on span "Dr. Morgan + PQQ 60 CAPSULES" at bounding box center [400, 190] width 180 height 17
click at [353, 193] on span "Dr. Morgan + PQQ 60 CAPSULES" at bounding box center [400, 190] width 180 height 17
click at [354, 187] on span "Dr. Morgan + PQQ 60 CAPSULES" at bounding box center [400, 190] width 180 height 17
click at [392, 191] on span "Dr. Morgan + PQQ 60 CAPSULES" at bounding box center [400, 190] width 180 height 17
click at [311, 165] on div "button" at bounding box center [317, 167] width 14 height 14
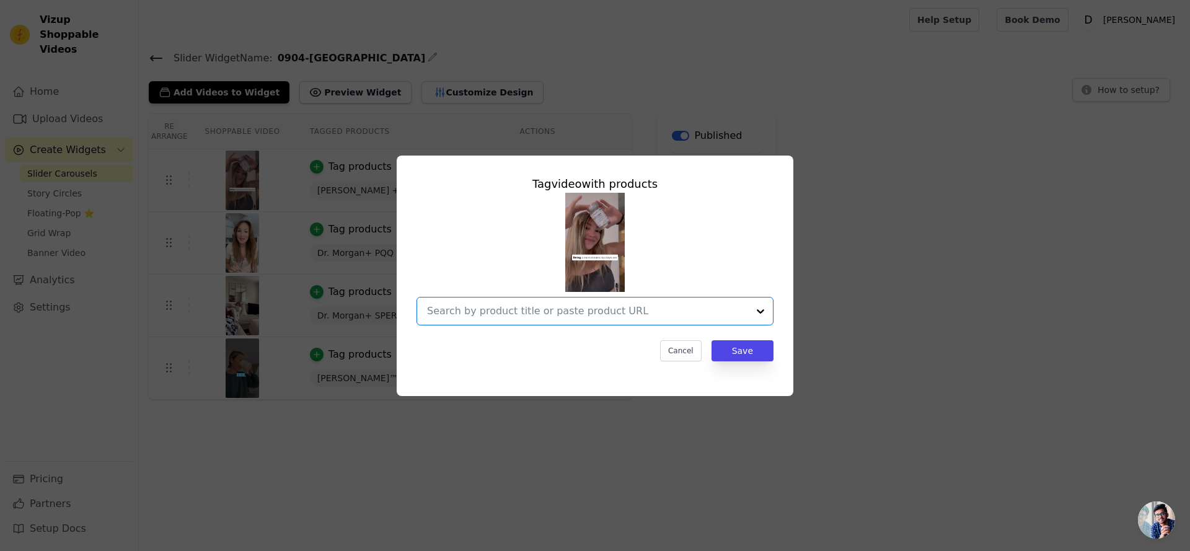
click at [590, 312] on input "text" at bounding box center [587, 311] width 321 height 15
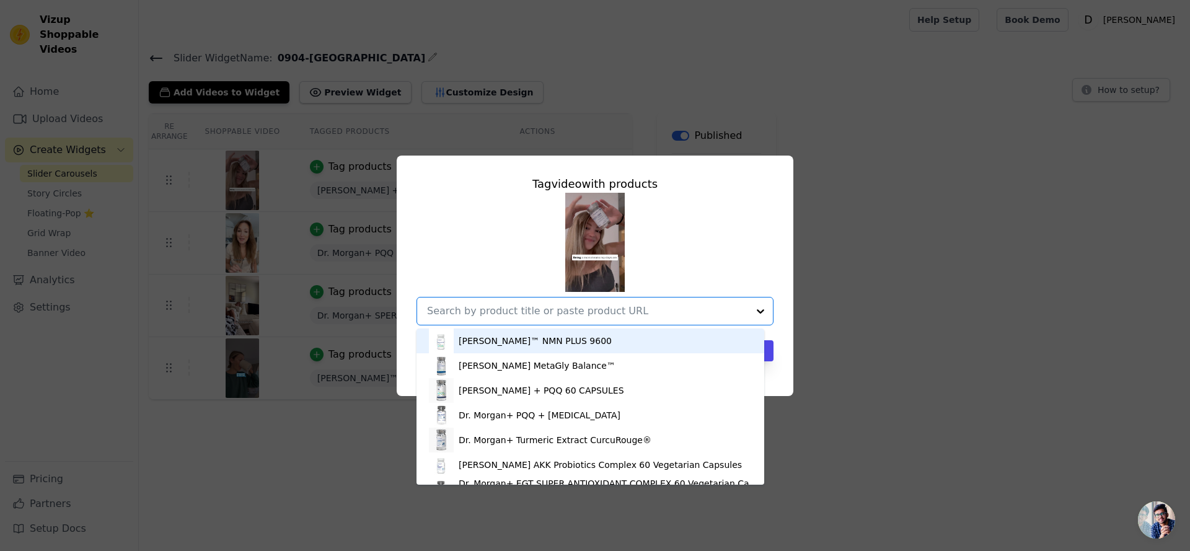
paste input "Dr. Morgan+ PQQ + CoQ10"
type input "Dr. Morgan+ PQQ + CoQ10"
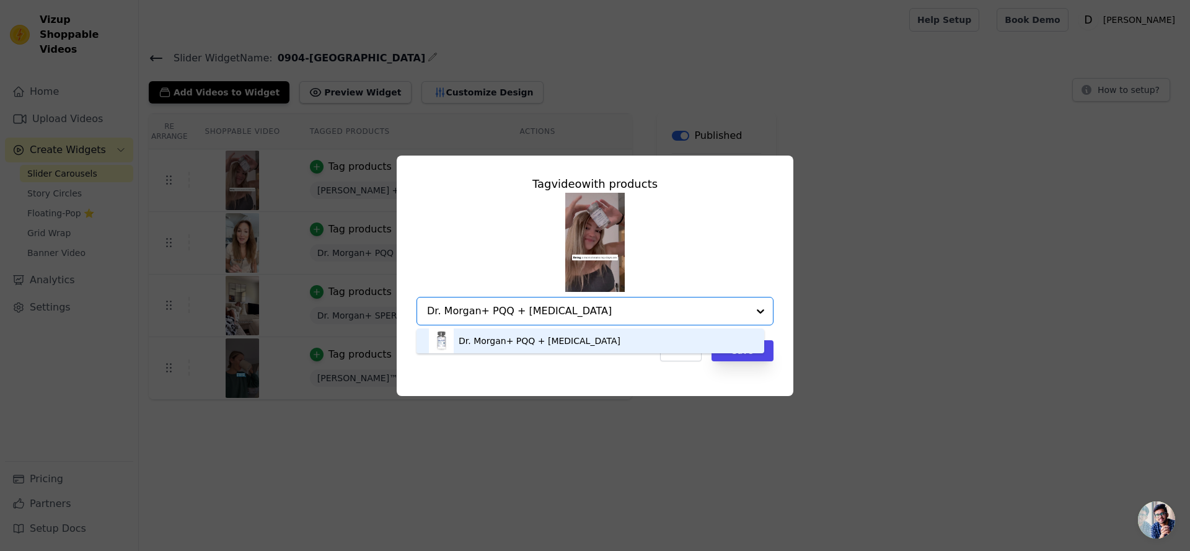
click at [577, 340] on div "Dr. Morgan+ PQQ + CoQ10" at bounding box center [590, 341] width 323 height 25
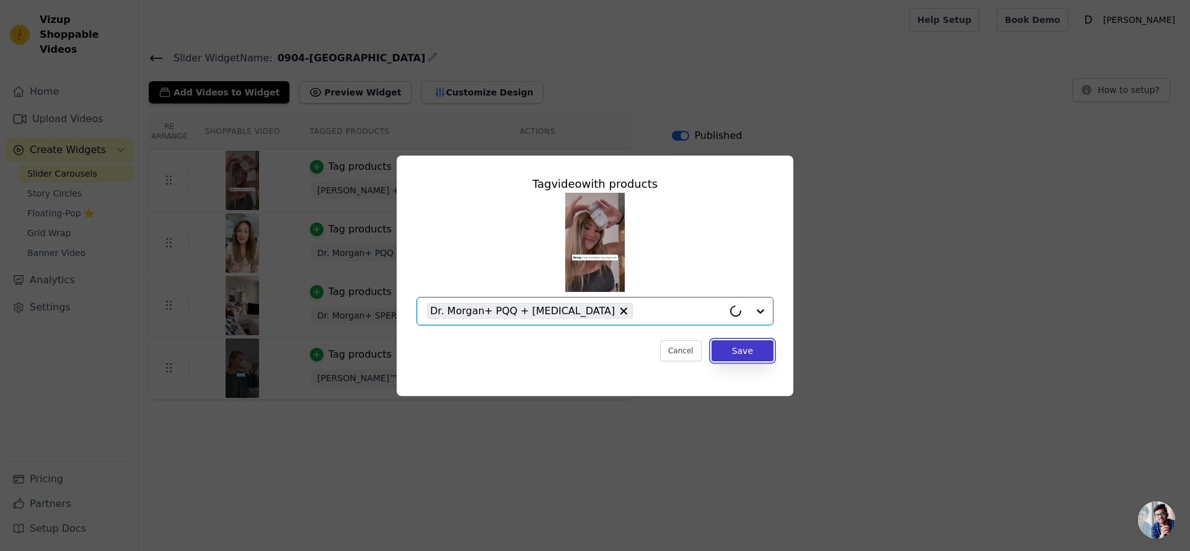
click at [736, 352] on button "Save" at bounding box center [743, 350] width 62 height 21
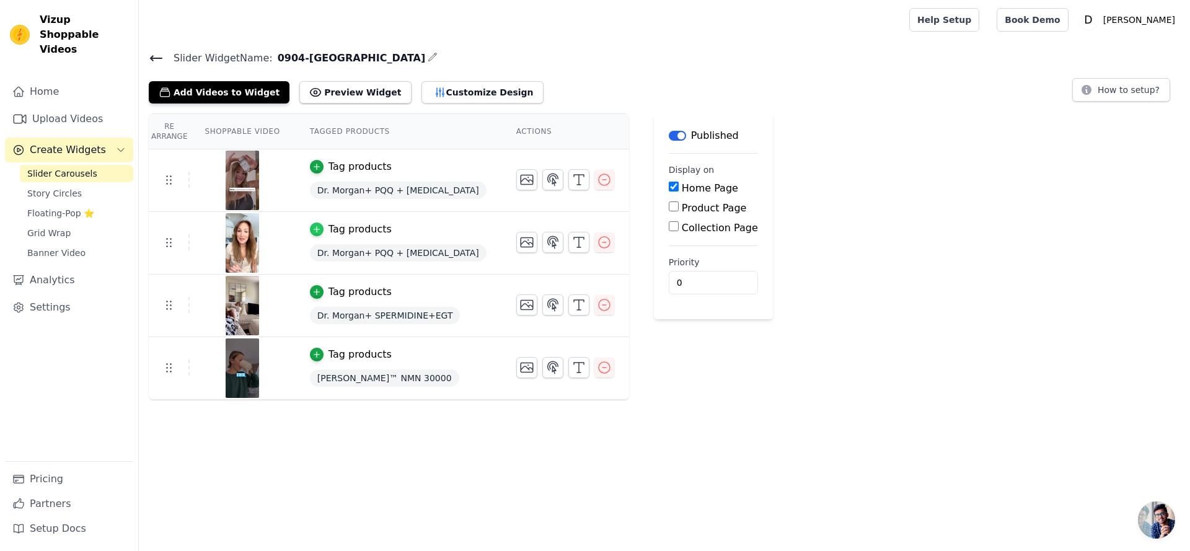
click at [316, 230] on icon "button" at bounding box center [317, 230] width 6 height 6
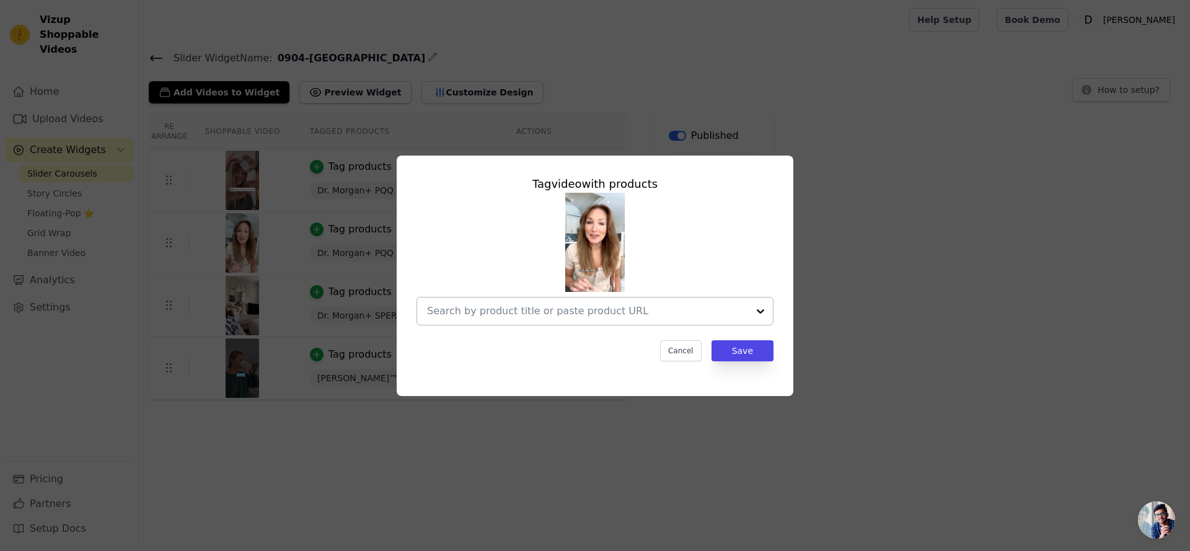
click at [560, 309] on input "text" at bounding box center [587, 311] width 321 height 15
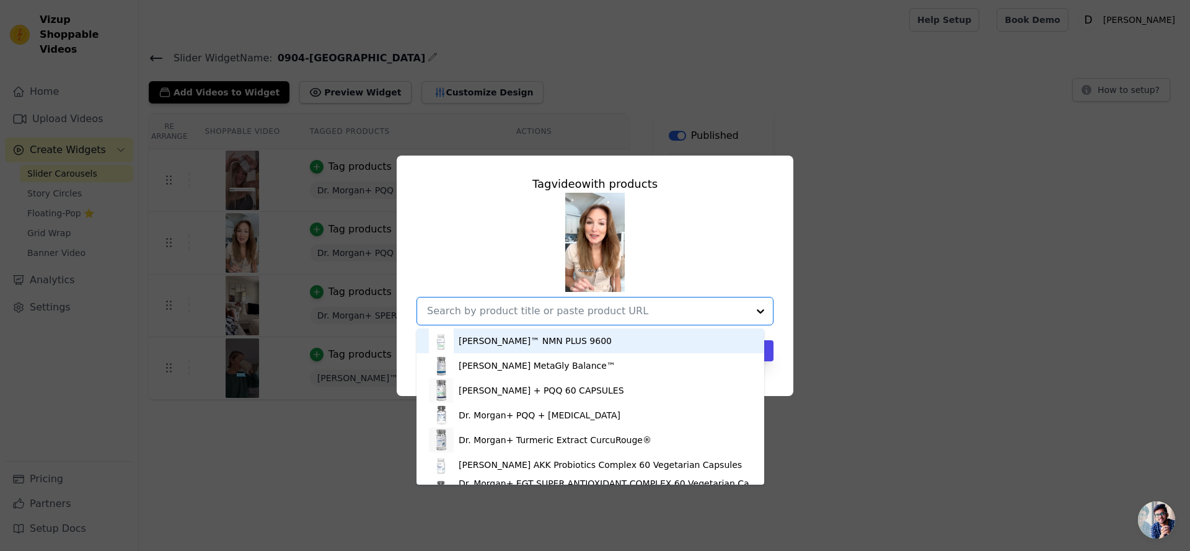
paste input "Dr. Morgan™ Spermidine + EGT 60 Capsules"
type input "Dr. Morgan™ Spermidine + EGT 60 Capsules"
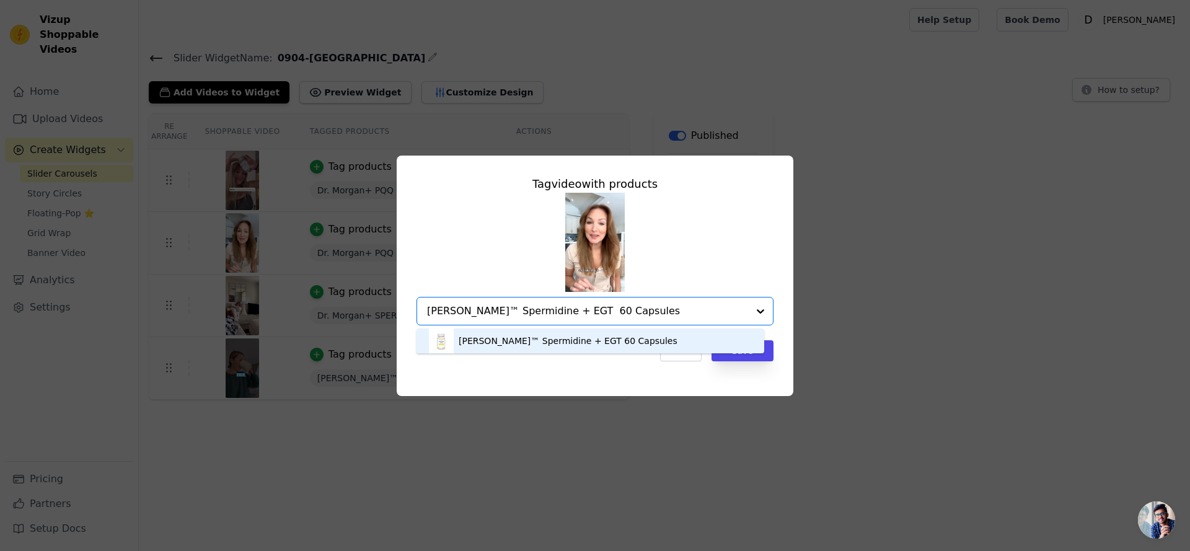
click at [534, 335] on div "Dr. Morgan™ Spermidine + EGT 60 Capsules" at bounding box center [568, 341] width 219 height 12
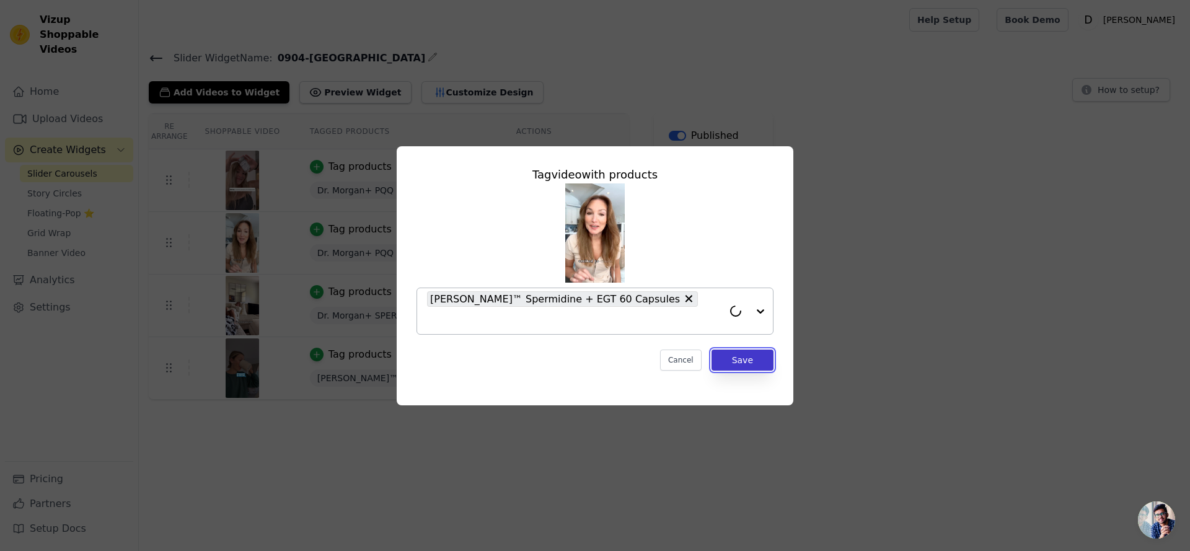
click at [737, 350] on button "Save" at bounding box center [743, 360] width 62 height 21
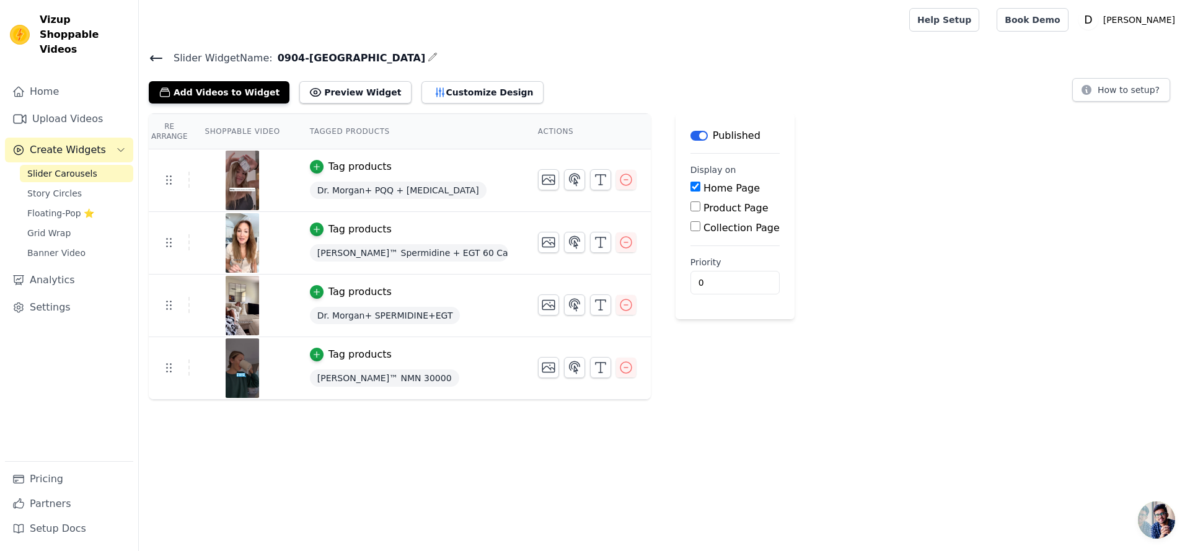
click at [354, 285] on div "Tag products" at bounding box center [360, 292] width 63 height 15
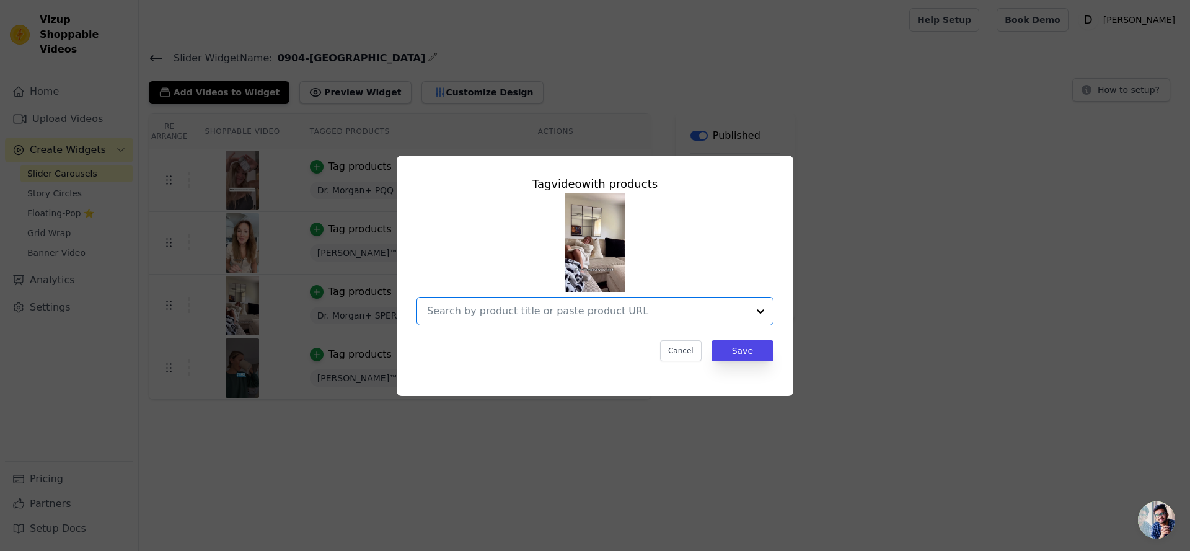
click at [582, 310] on input "text" at bounding box center [587, 311] width 321 height 15
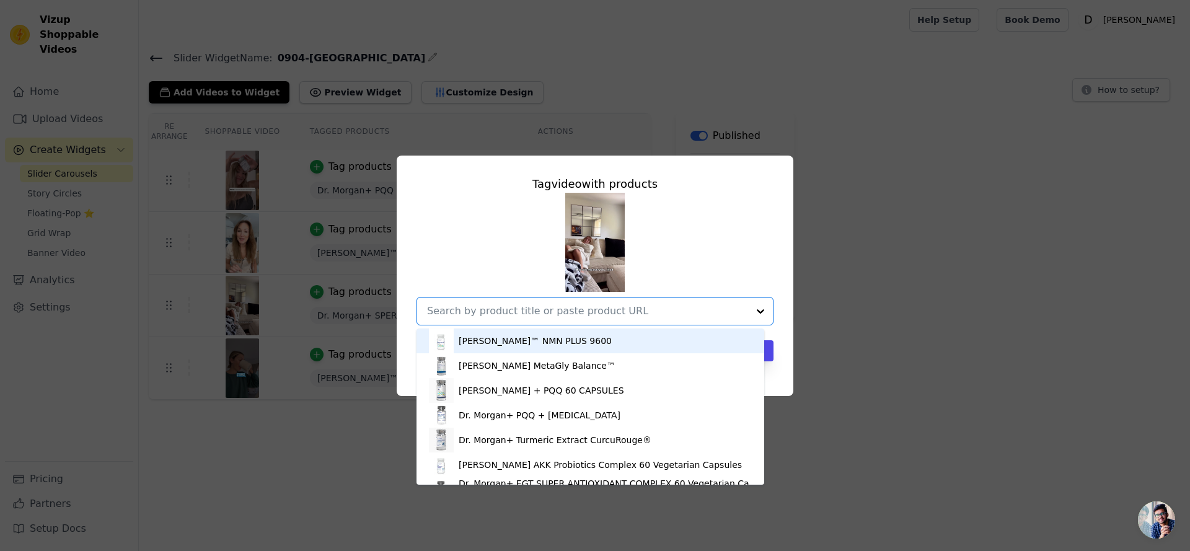
paste input "Dr. Morgan+ EGT SUPER ANTIOXIDANT COMPLEX 60 Vegetarian Capsules"
type input "Dr. Morgan+ EGT SUPER ANTIOXIDANT COMPLEX 60 Vegetarian Capsules"
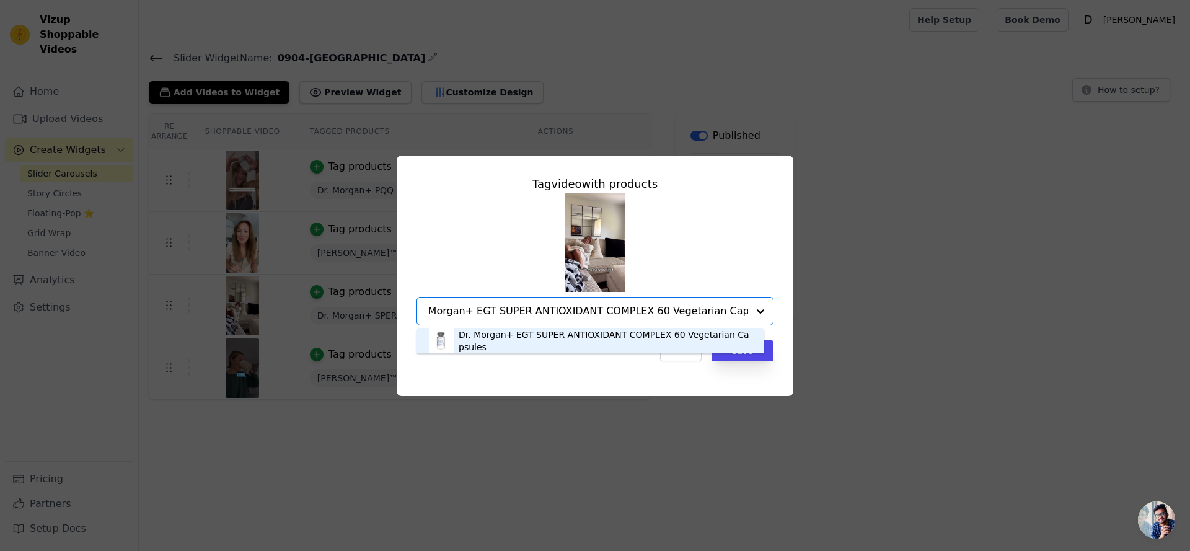
click at [581, 332] on div "Dr. Morgan+ EGT SUPER ANTIOXIDANT COMPLEX 60 Vegetarian Capsules" at bounding box center [605, 341] width 293 height 25
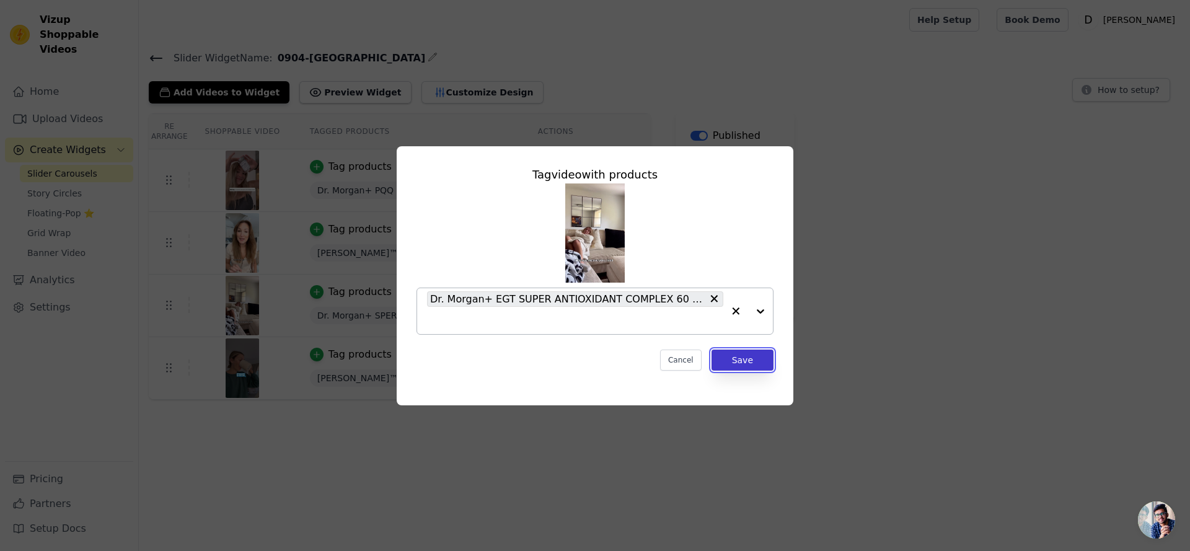
click at [735, 361] on button "Save" at bounding box center [743, 360] width 62 height 21
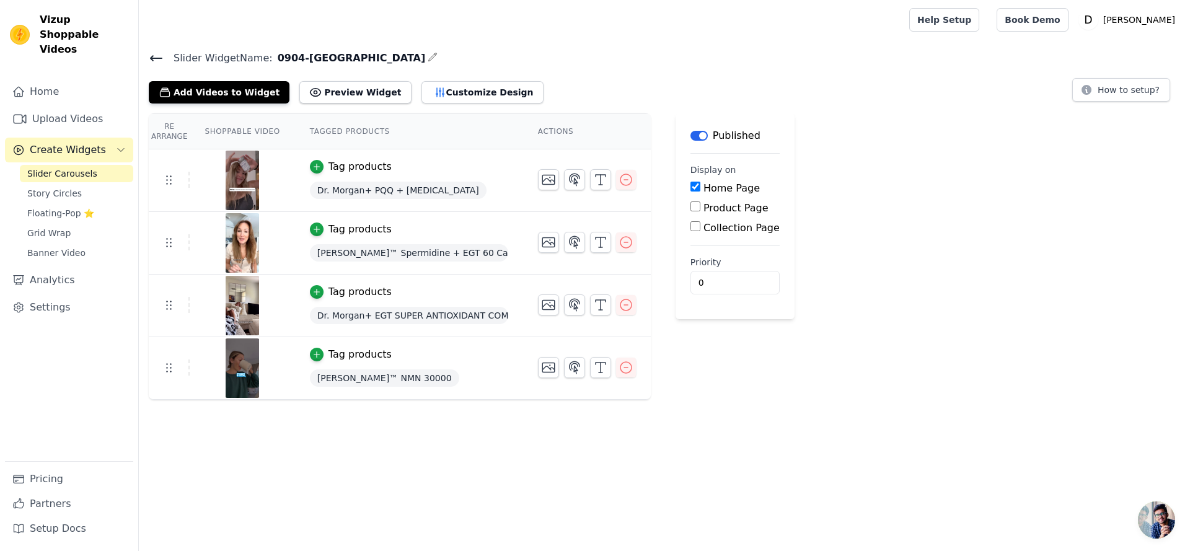
click at [380, 363] on td "Tag products Dr. Morgan™ NMN 30000" at bounding box center [409, 368] width 228 height 63
click at [358, 354] on div "Tag products" at bounding box center [360, 354] width 63 height 15
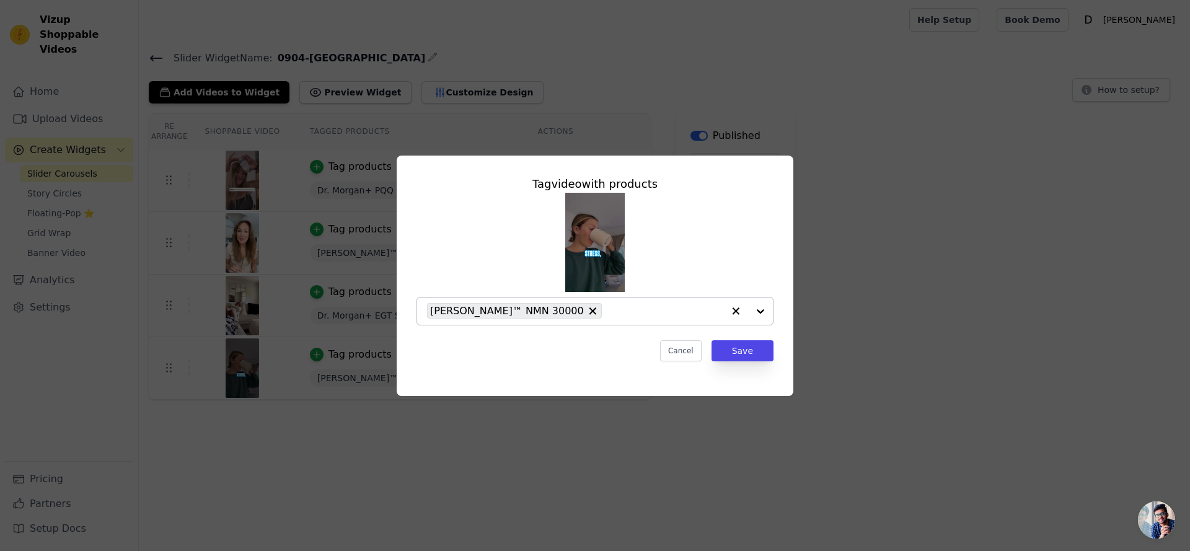
click at [737, 316] on icon "button" at bounding box center [736, 311] width 12 height 12
paste input "Dr. Morgan+ SPERMIDINE+EGT"
type input "Dr. Morgan+ SPERMIDINE+EGT"
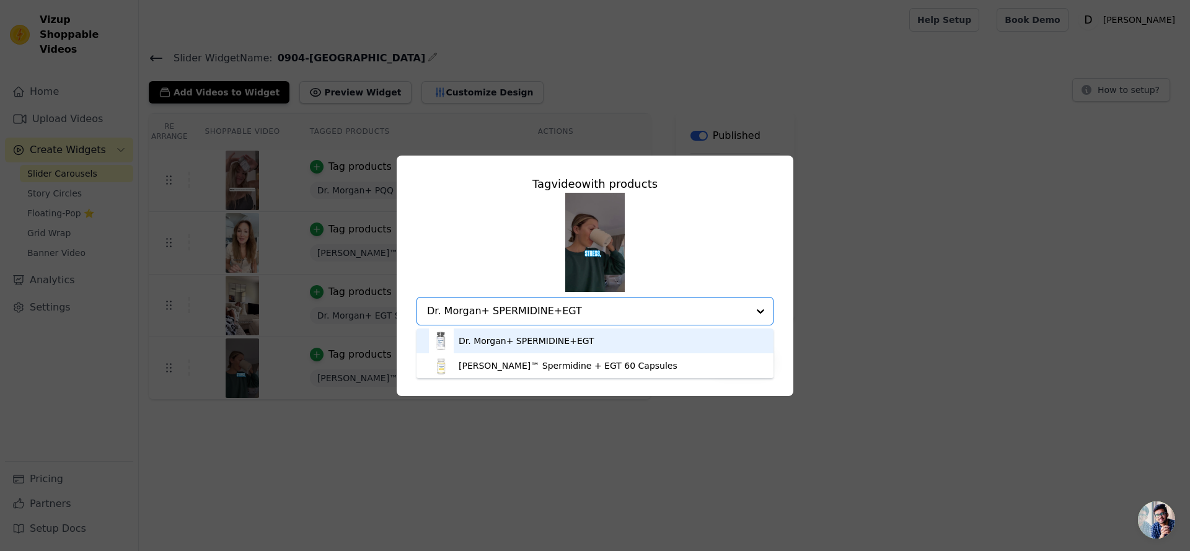
click at [562, 340] on div "Dr. Morgan+ SPERMIDINE+EGT" at bounding box center [527, 341] width 136 height 12
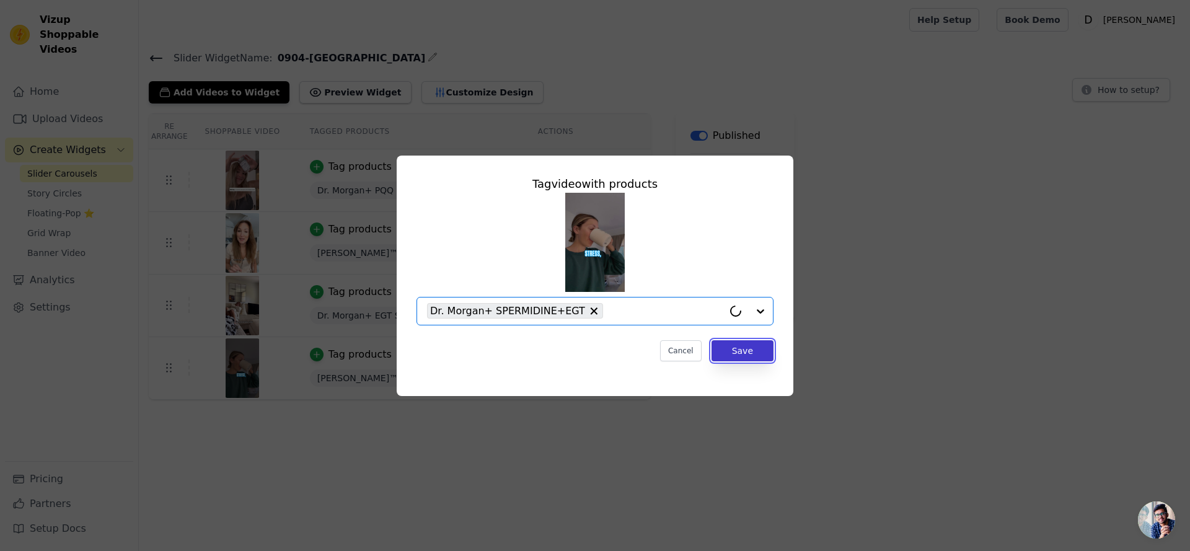
click at [747, 350] on button "Save" at bounding box center [743, 350] width 62 height 21
